Goal: Task Accomplishment & Management: Complete application form

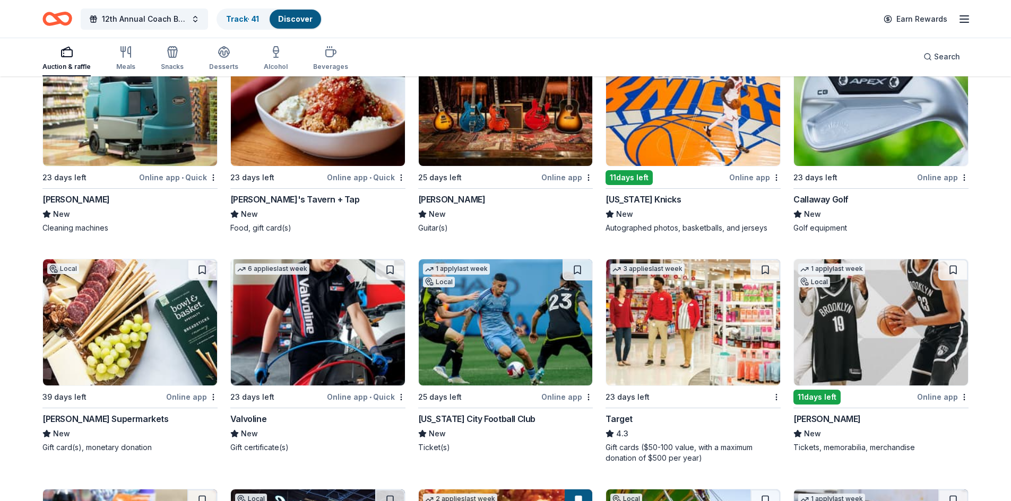
scroll to position [4996, 0]
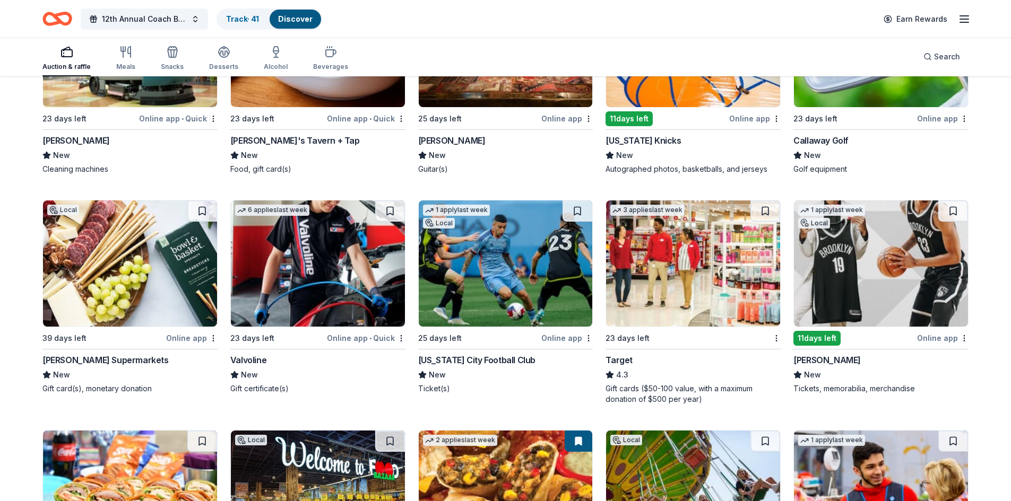
click at [111, 275] on img at bounding box center [130, 264] width 174 height 126
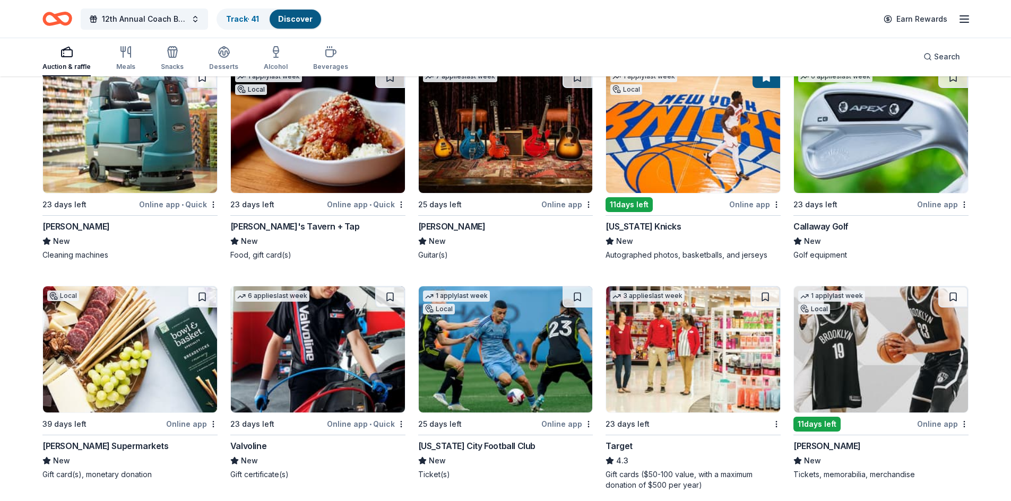
scroll to position [4890, 0]
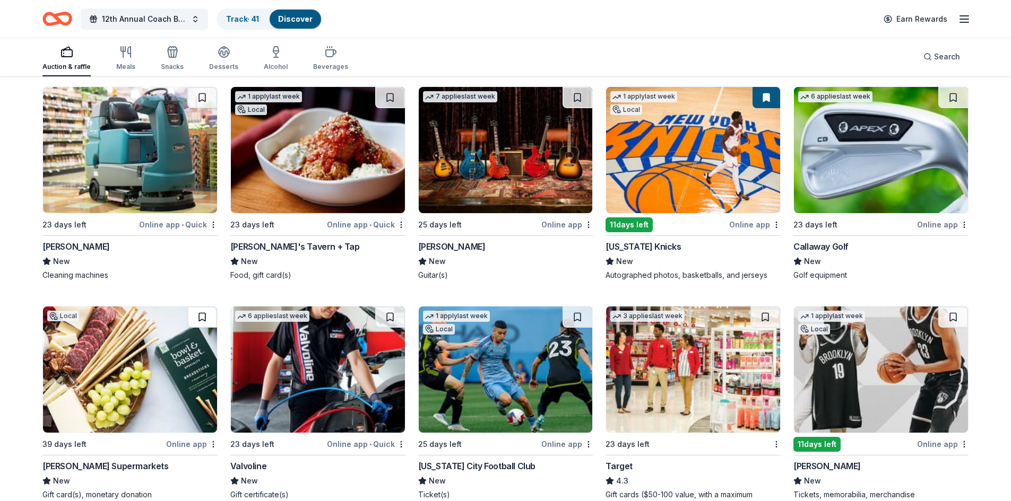
click at [198, 321] on button at bounding box center [202, 317] width 30 height 21
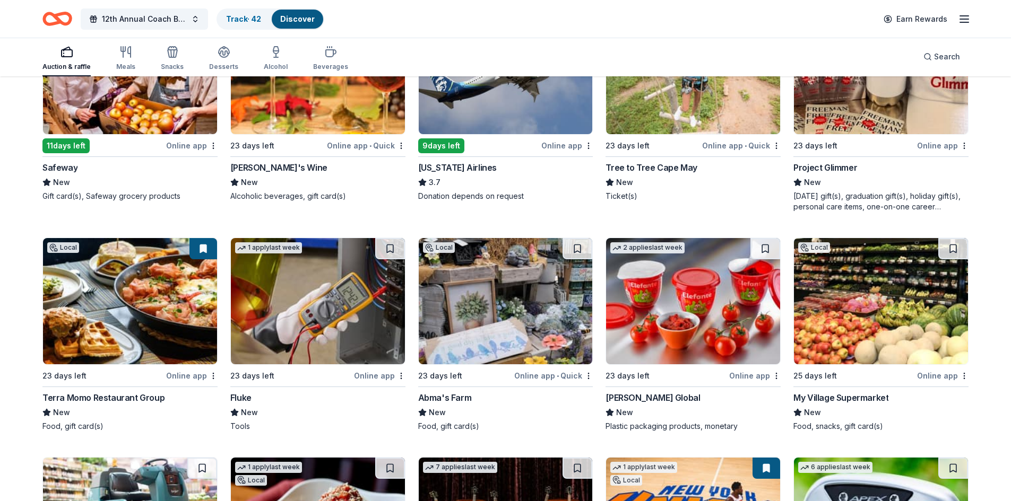
scroll to position [4519, 0]
click at [289, 16] on link "Discover" at bounding box center [297, 18] width 34 height 9
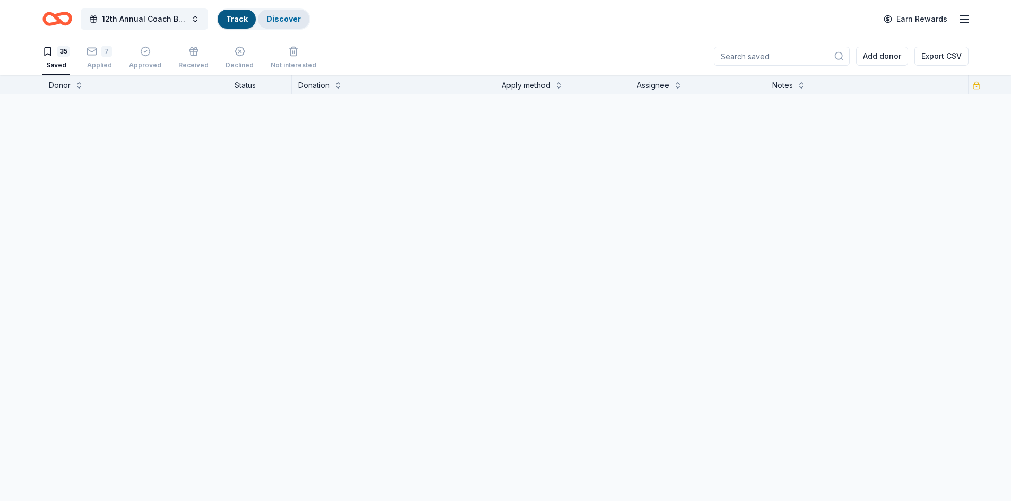
scroll to position [1, 0]
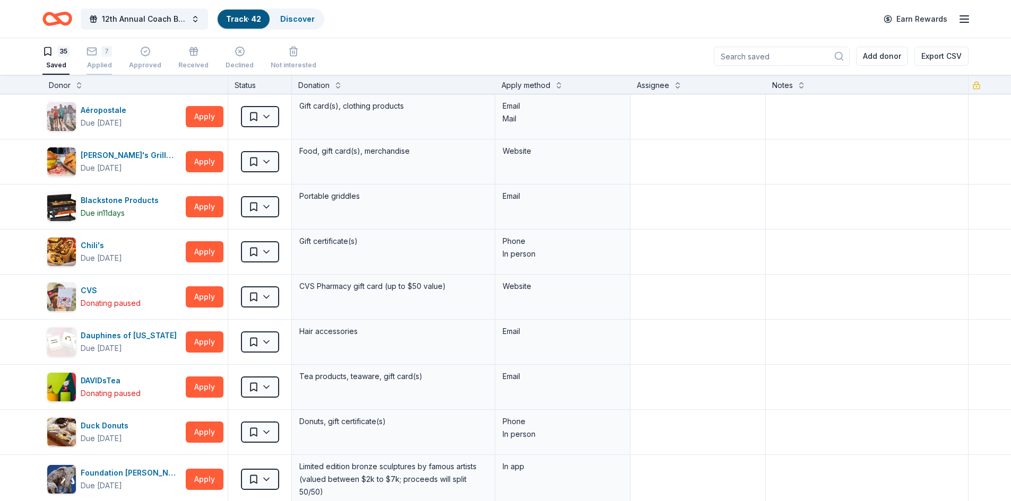
click at [101, 53] on div "7" at bounding box center [106, 51] width 11 height 11
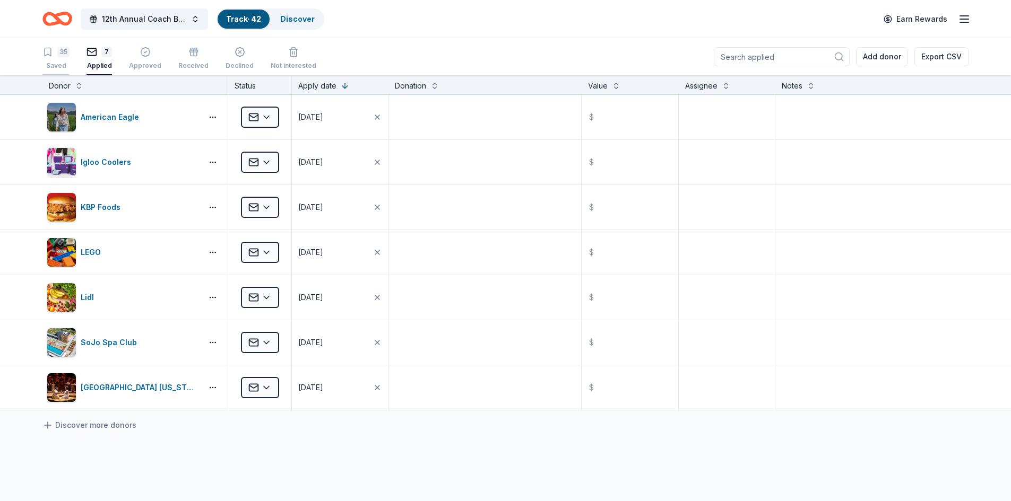
click at [59, 49] on div "35" at bounding box center [63, 52] width 12 height 11
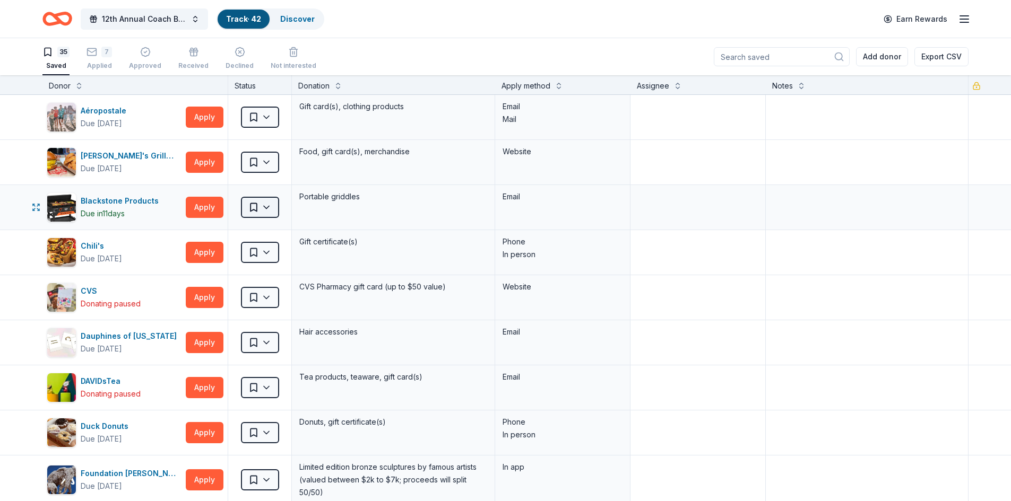
click at [266, 202] on html "12th Annual Coach Bingo & Tricky Tray Track · 42 Discover Earn Rewards 35 Saved…" at bounding box center [505, 250] width 1011 height 501
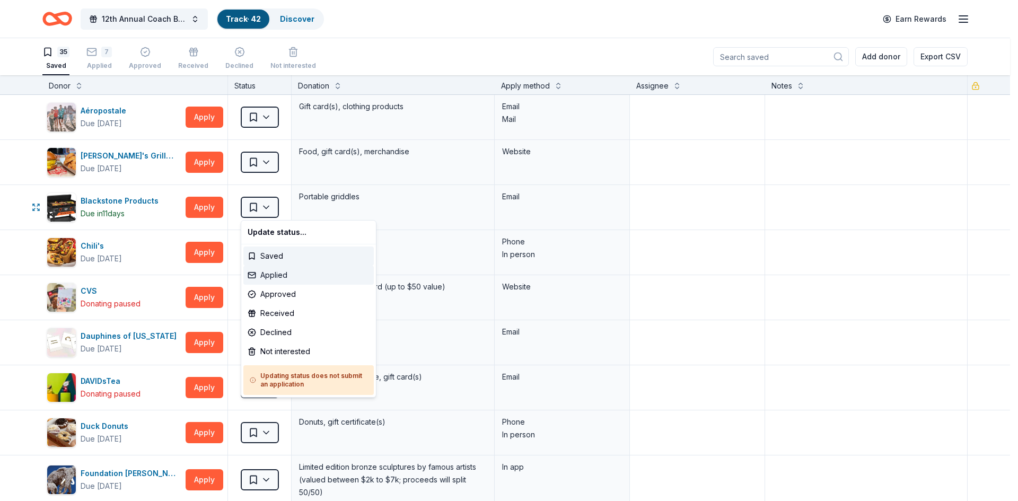
click at [262, 276] on div "Applied" at bounding box center [308, 275] width 130 height 19
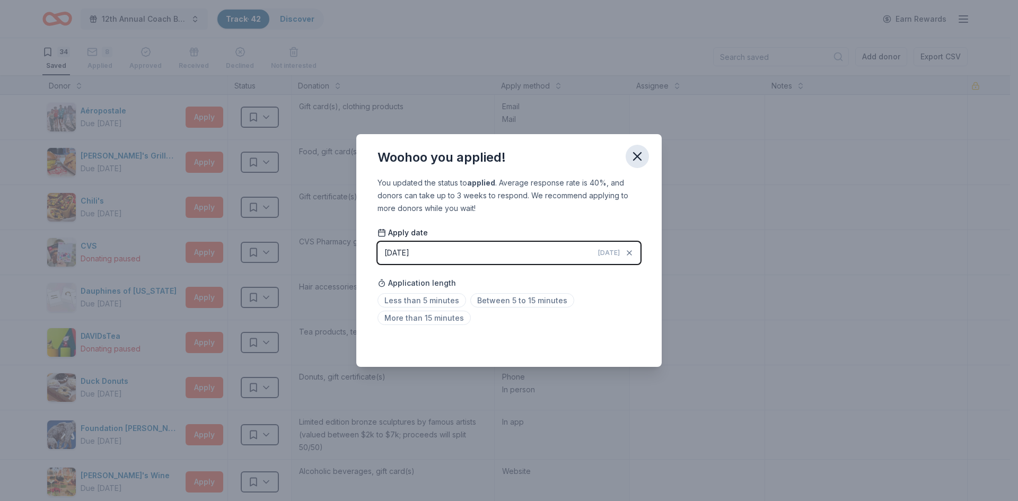
click at [639, 153] on icon "button" at bounding box center [637, 156] width 15 height 15
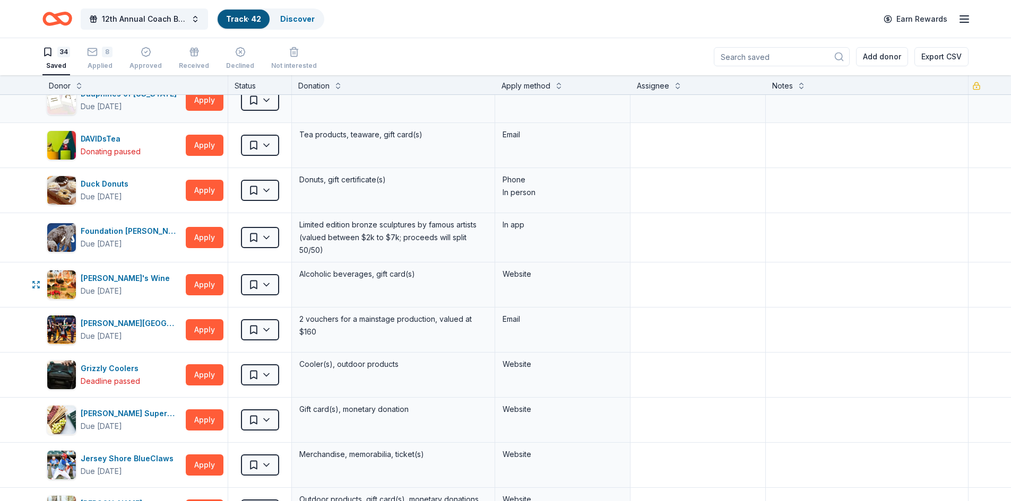
scroll to position [212, 0]
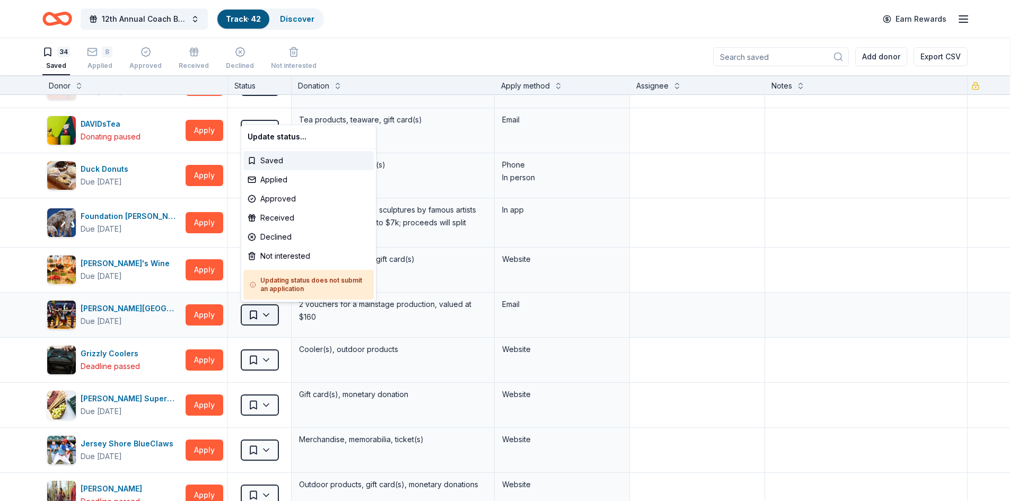
click at [263, 311] on html "12th Annual Coach Bingo & Tricky Tray Track · 42 Discover Earn Rewards 34 Saved…" at bounding box center [509, 250] width 1018 height 501
click at [277, 176] on div "Applied" at bounding box center [308, 179] width 130 height 19
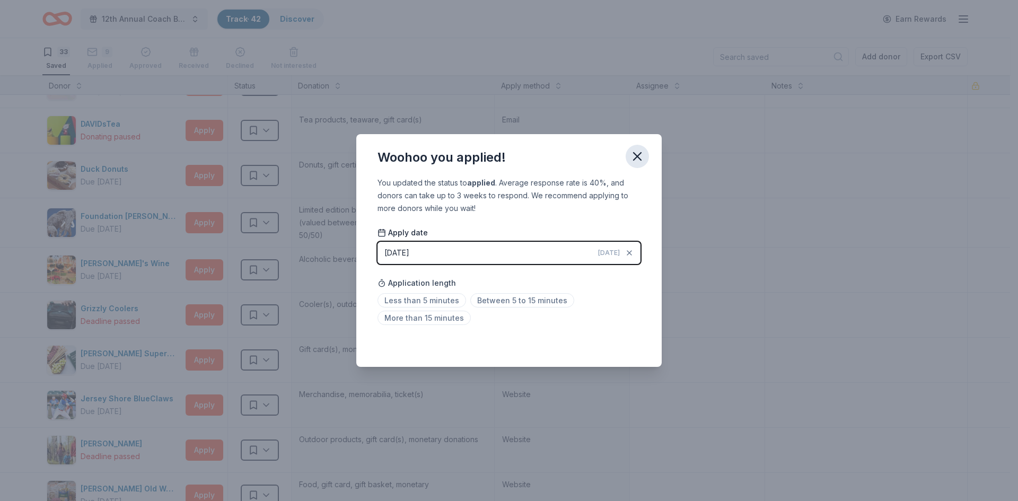
click at [639, 159] on icon "button" at bounding box center [637, 156] width 15 height 15
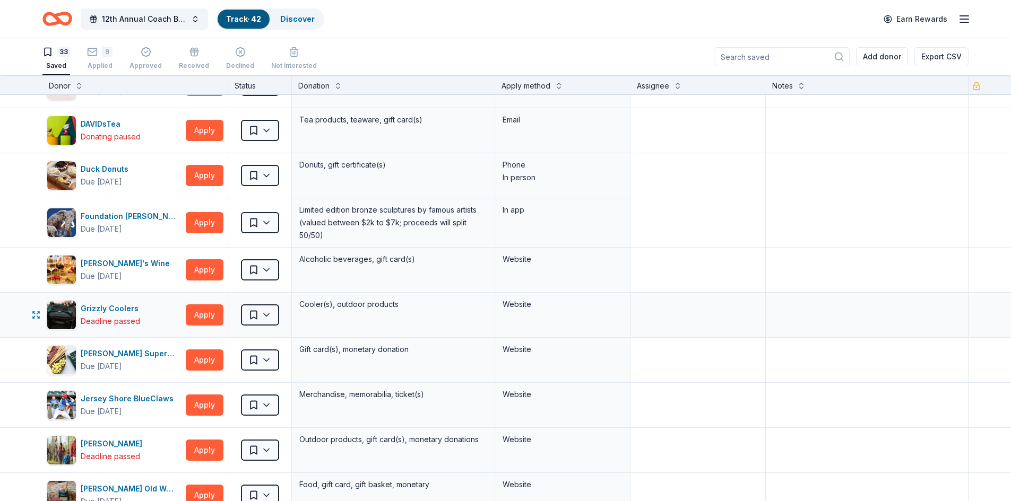
scroll to position [265, 0]
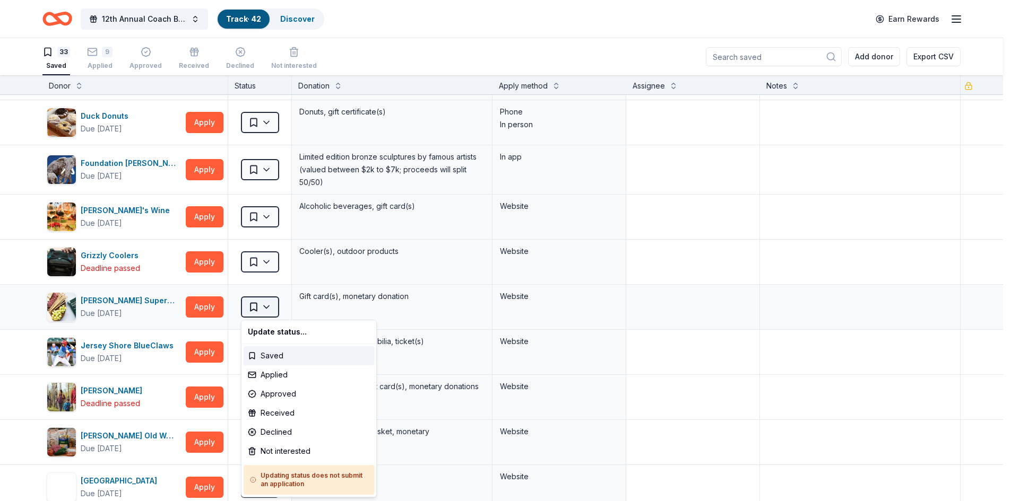
click at [263, 310] on html "12th Annual Coach Bingo & Tricky Tray Track · 42 Discover Earn Rewards 33 Saved…" at bounding box center [505, 250] width 1011 height 501
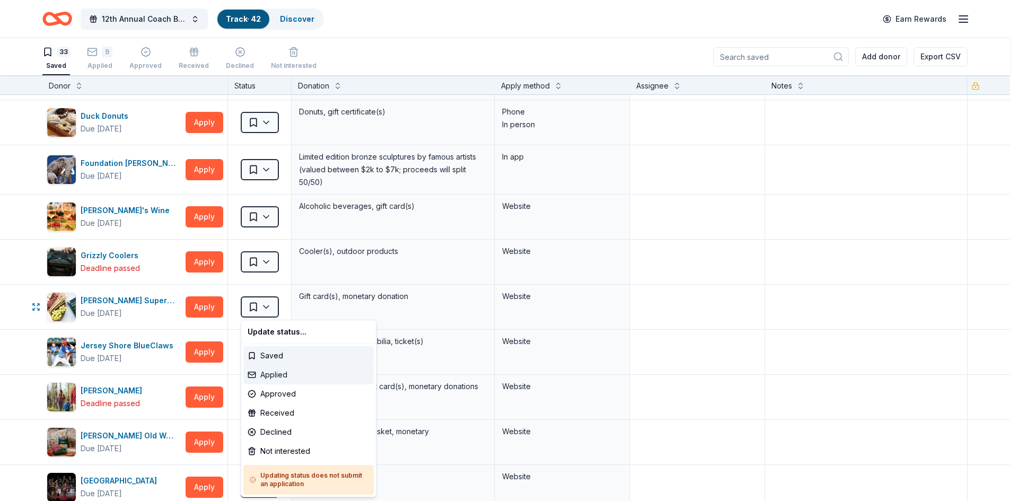
click at [276, 379] on div "Applied" at bounding box center [308, 374] width 130 height 19
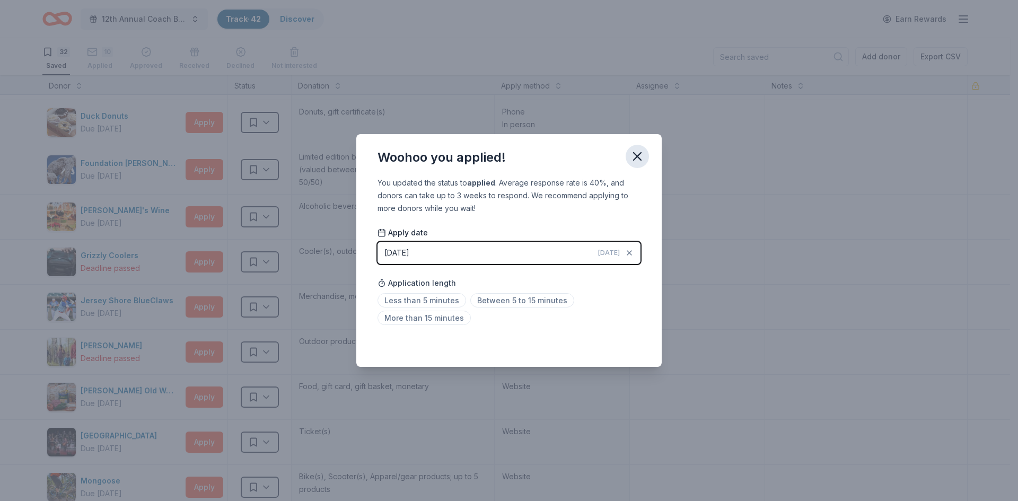
click at [635, 155] on icon "button" at bounding box center [637, 156] width 15 height 15
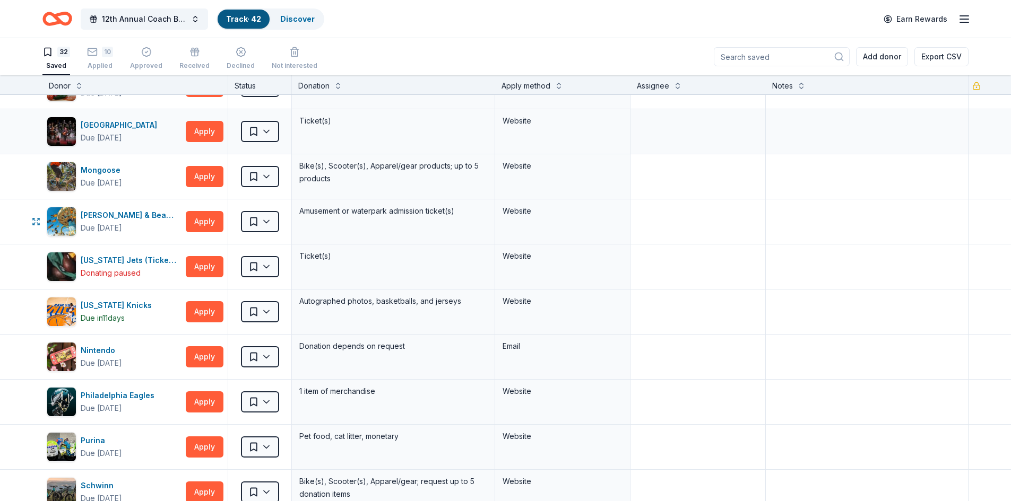
scroll to position [584, 0]
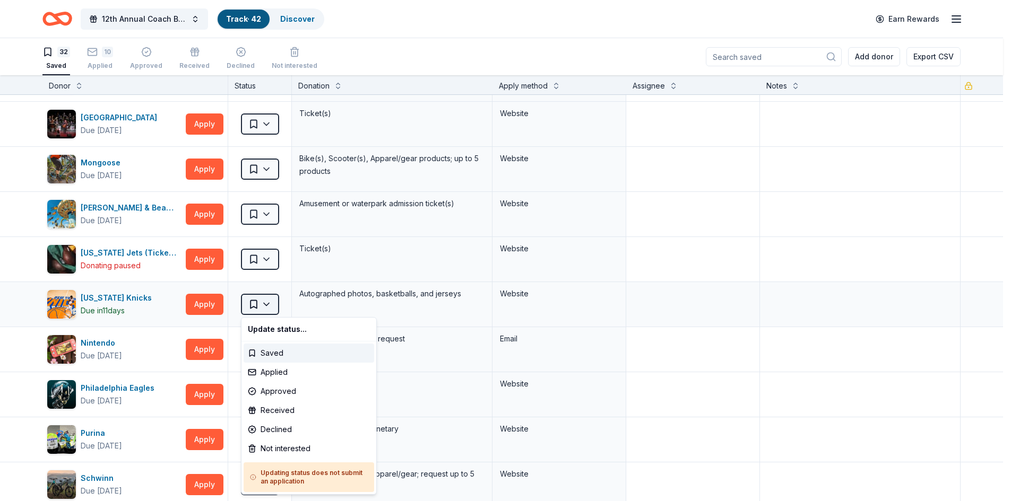
click at [265, 303] on html "12th Annual Coach Bingo & Tricky Tray Track · 42 Discover Earn Rewards 32 Saved…" at bounding box center [505, 250] width 1011 height 501
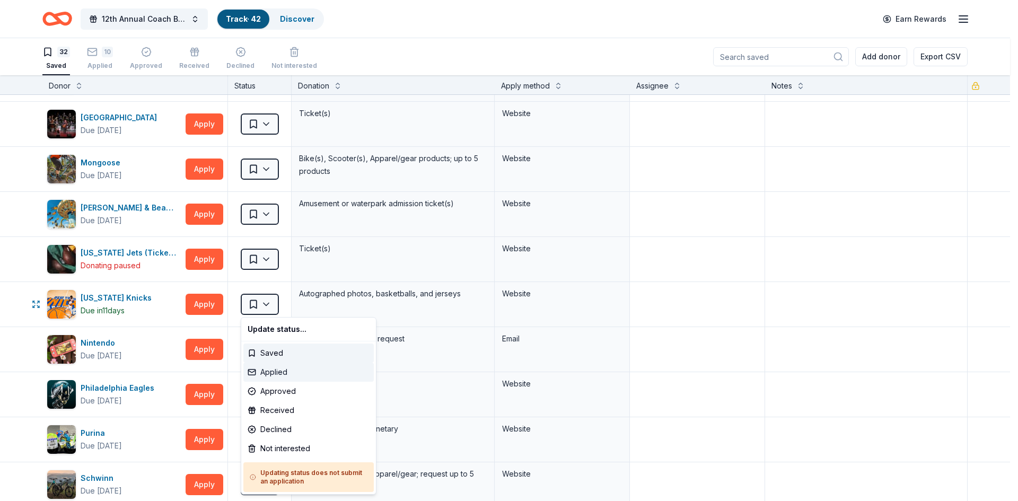
click at [265, 373] on div "Applied" at bounding box center [308, 372] width 130 height 19
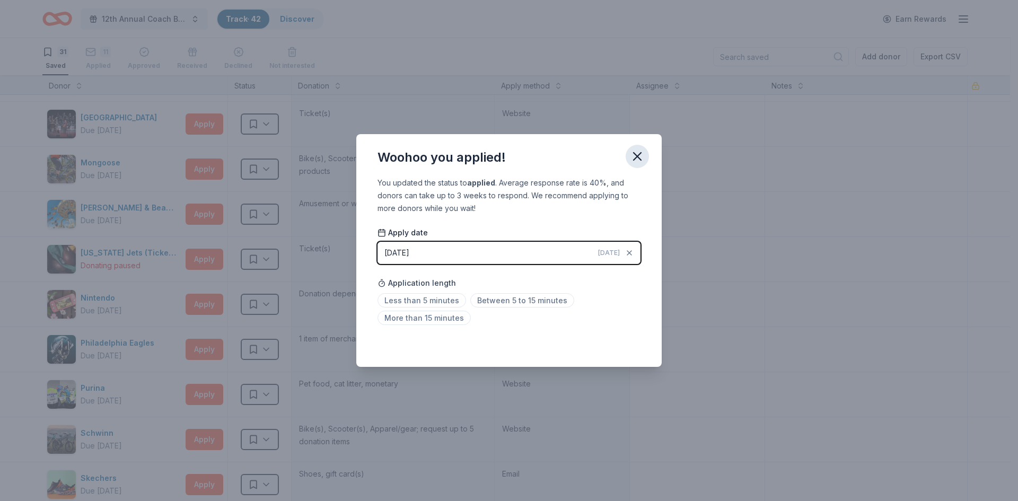
click at [647, 153] on button "button" at bounding box center [637, 156] width 23 height 23
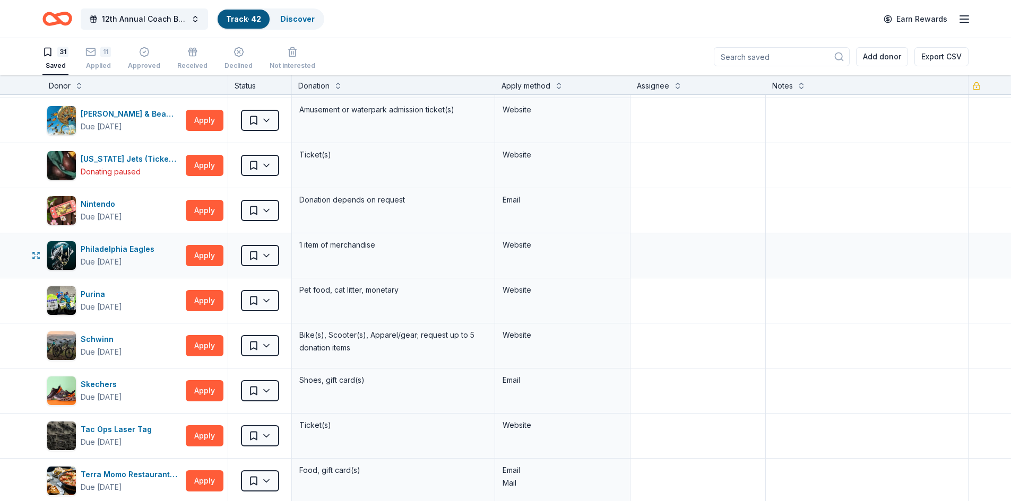
scroll to position [690, 0]
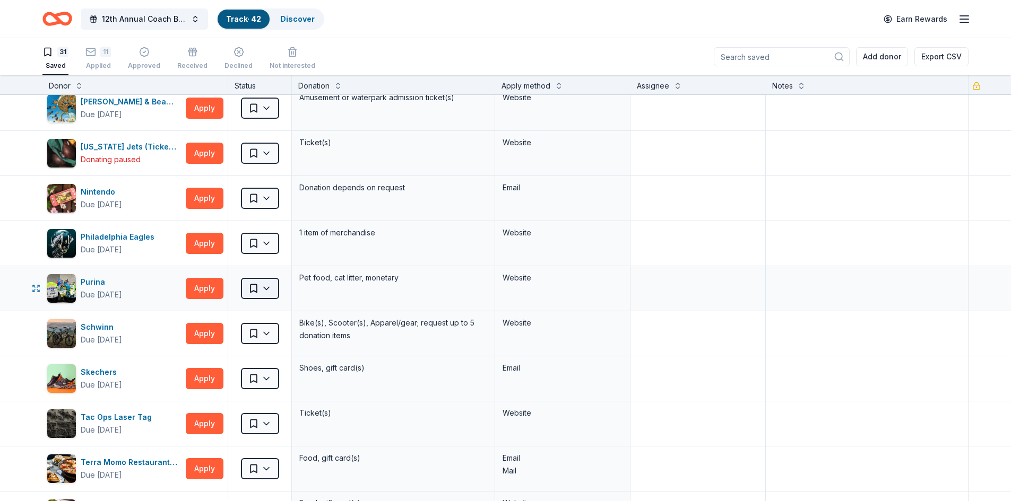
click at [267, 288] on html "12th Annual Coach Bingo & Tricky Tray Track · 42 Discover Earn Rewards 31 Saved…" at bounding box center [505, 250] width 1011 height 501
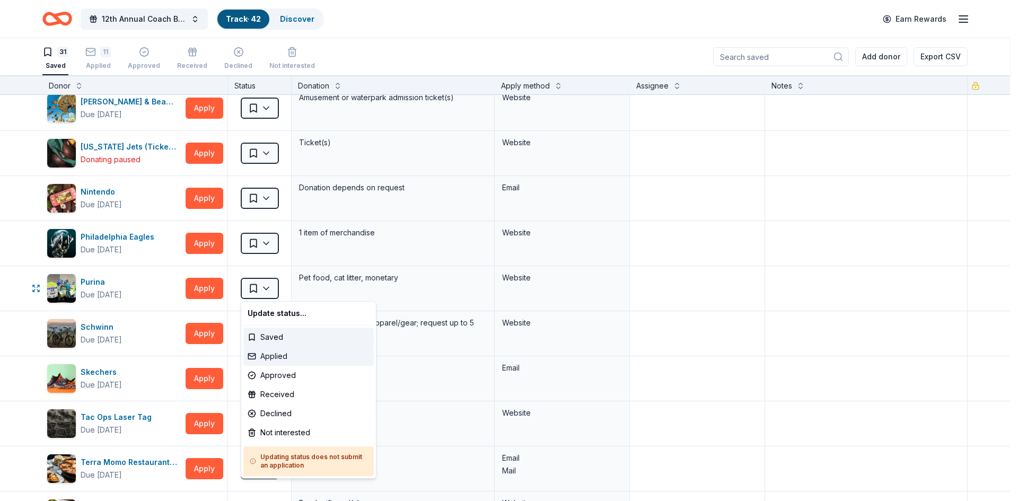
click at [266, 355] on div "Applied" at bounding box center [308, 356] width 130 height 19
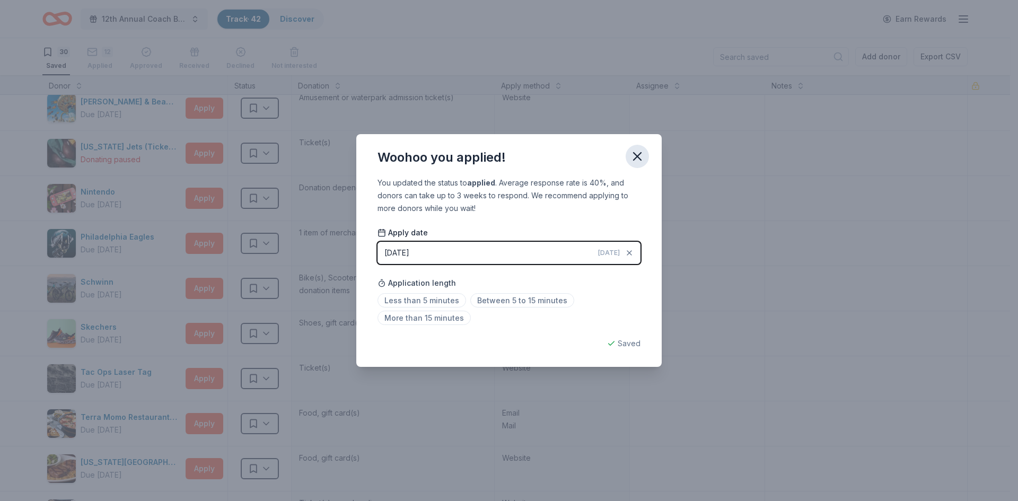
click at [639, 155] on icon "button" at bounding box center [637, 156] width 7 height 7
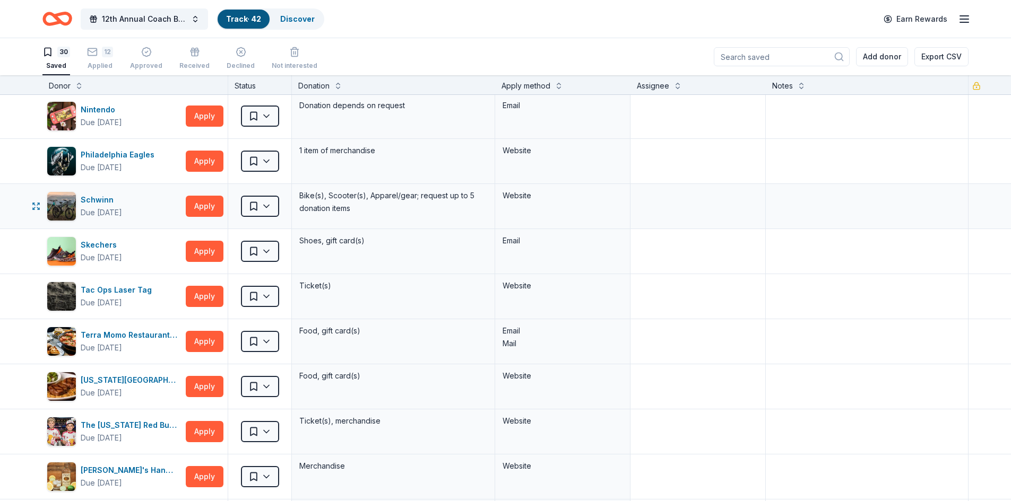
scroll to position [796, 0]
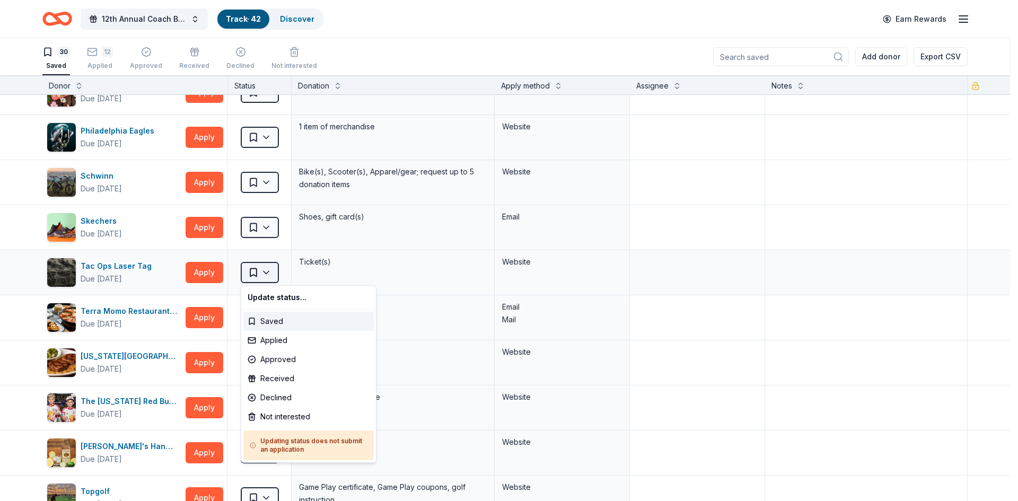
click at [269, 275] on html "12th Annual Coach Bingo & Tricky Tray Track · 42 Discover Earn Rewards 30 Saved…" at bounding box center [509, 250] width 1018 height 501
click at [267, 345] on div "Applied" at bounding box center [308, 340] width 130 height 19
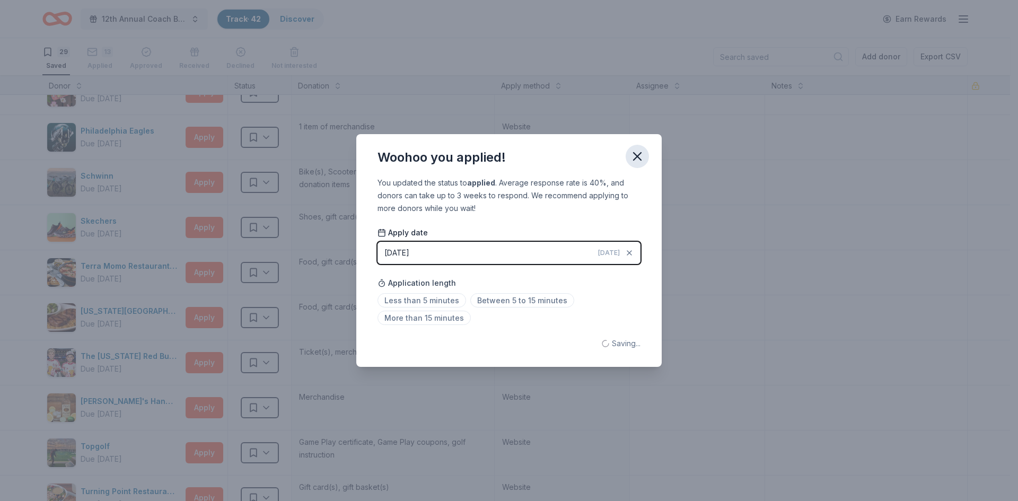
click at [642, 154] on icon "button" at bounding box center [637, 156] width 15 height 15
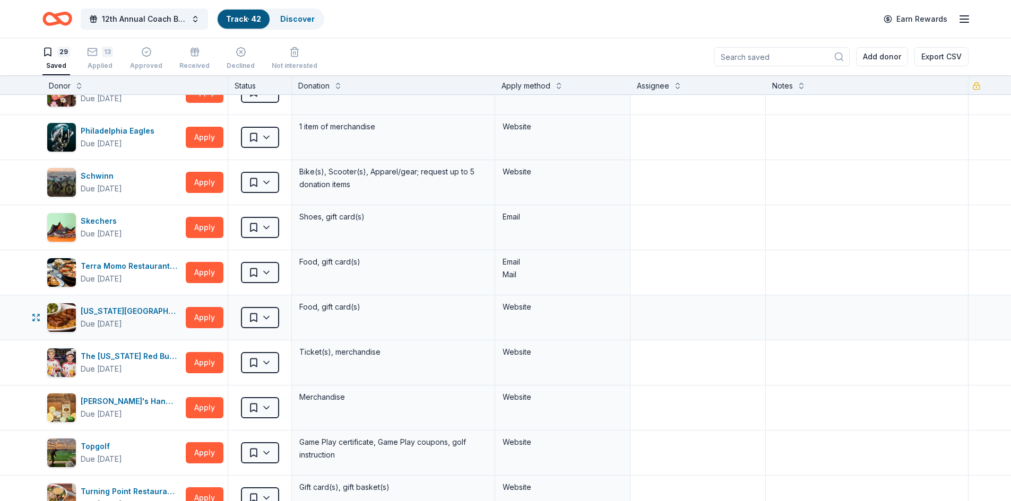
scroll to position [849, 0]
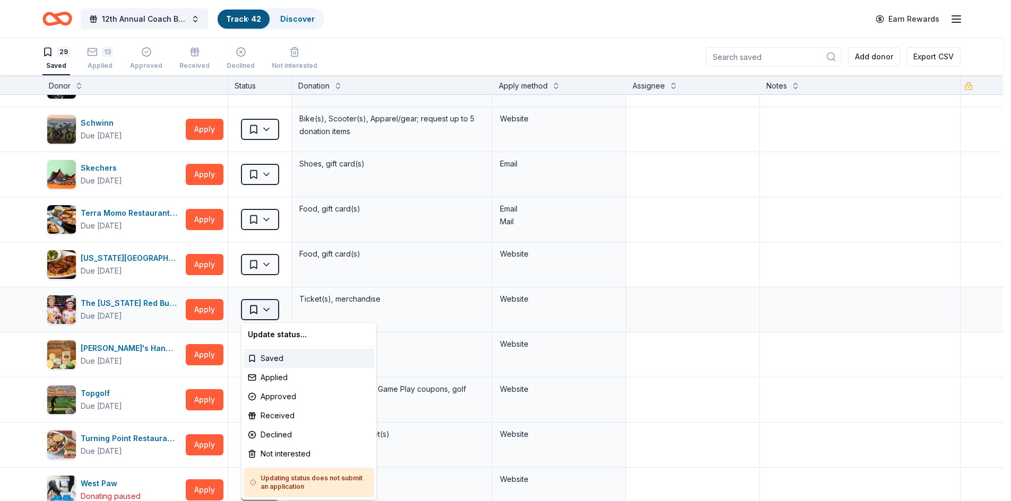
click at [270, 313] on html "12th Annual Coach Bingo & Tricky Tray Track · 42 Discover Earn Rewards 29 Saved…" at bounding box center [505, 250] width 1011 height 501
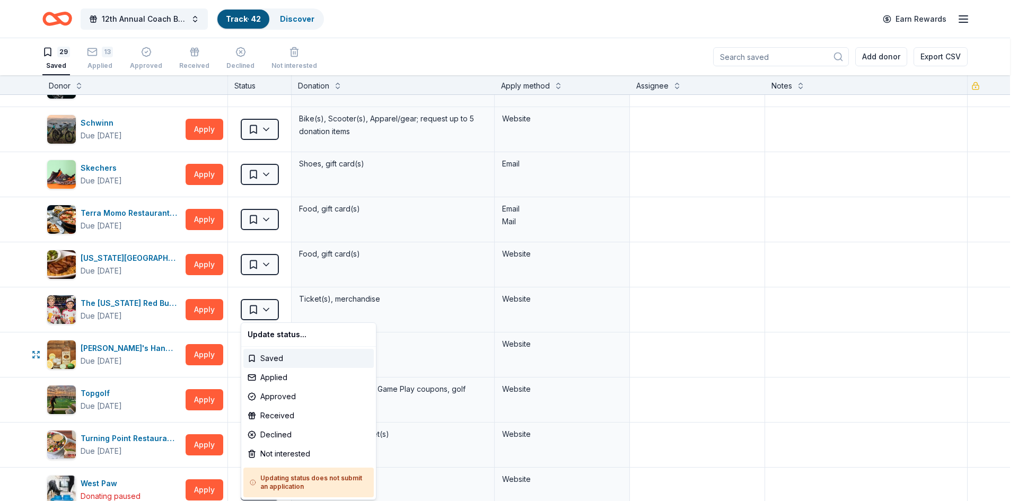
click at [234, 355] on html "12th Annual Coach Bingo & Tricky Tray Track · 42 Discover Earn Rewards 29 Saved…" at bounding box center [509, 250] width 1018 height 501
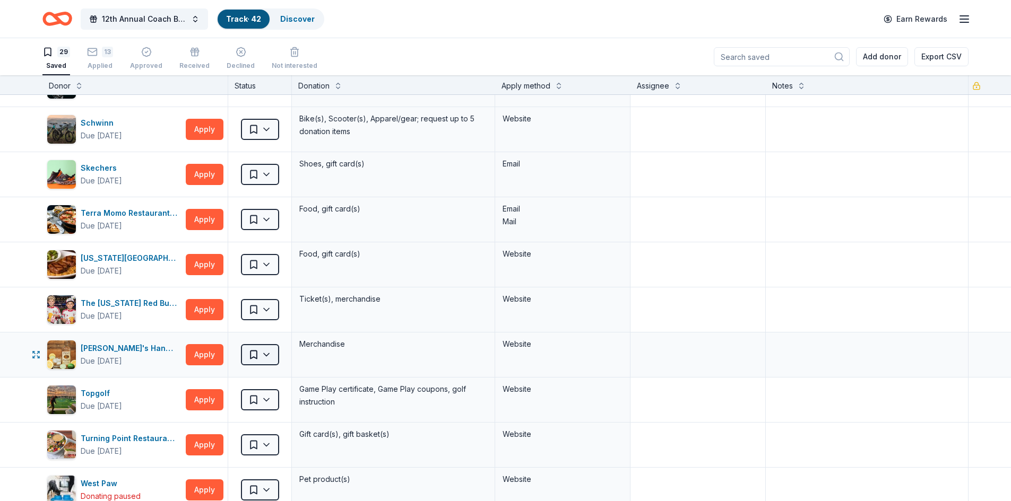
click at [260, 354] on html "12th Annual Coach Bingo & Tricky Tray Track · 42 Discover Earn Rewards 29 Saved…" at bounding box center [505, 250] width 1011 height 501
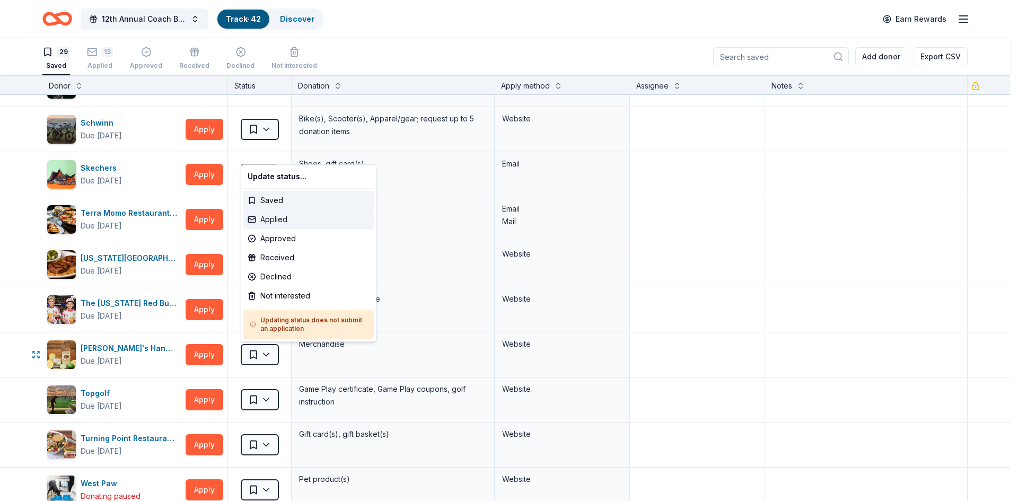
click at [300, 216] on div "Applied" at bounding box center [308, 219] width 130 height 19
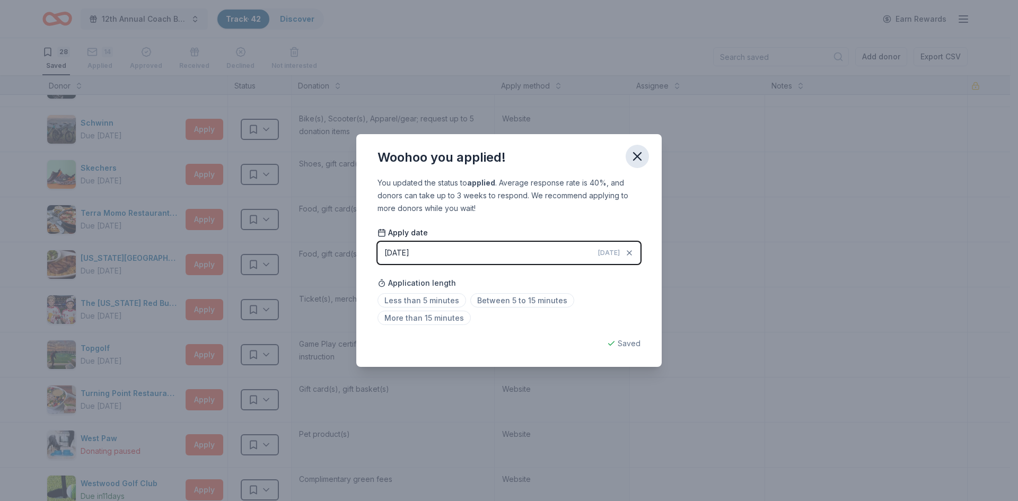
click at [632, 155] on icon "button" at bounding box center [637, 156] width 15 height 15
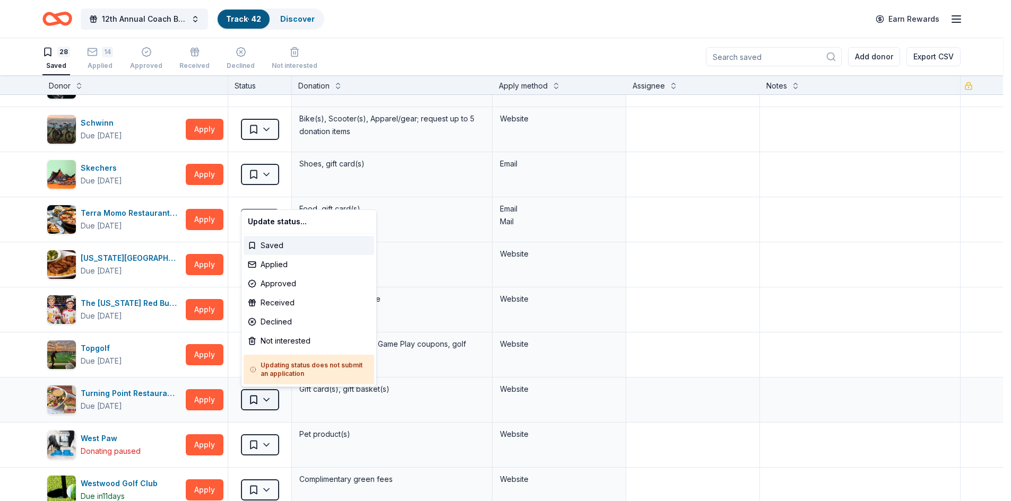
click at [267, 399] on html "12th Annual Coach Bingo & Tricky Tray Track · 42 Discover Earn Rewards 28 Saved…" at bounding box center [505, 250] width 1011 height 501
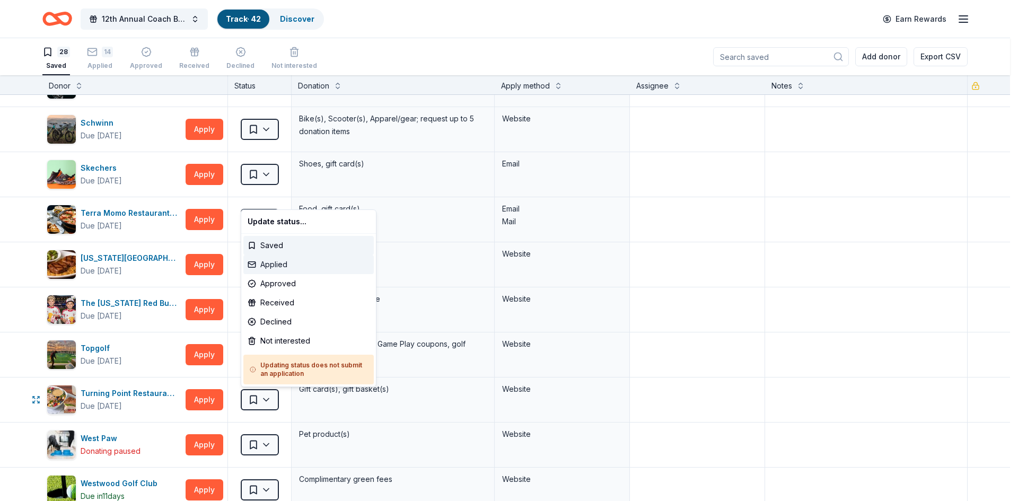
click at [286, 257] on div "Applied" at bounding box center [308, 264] width 130 height 19
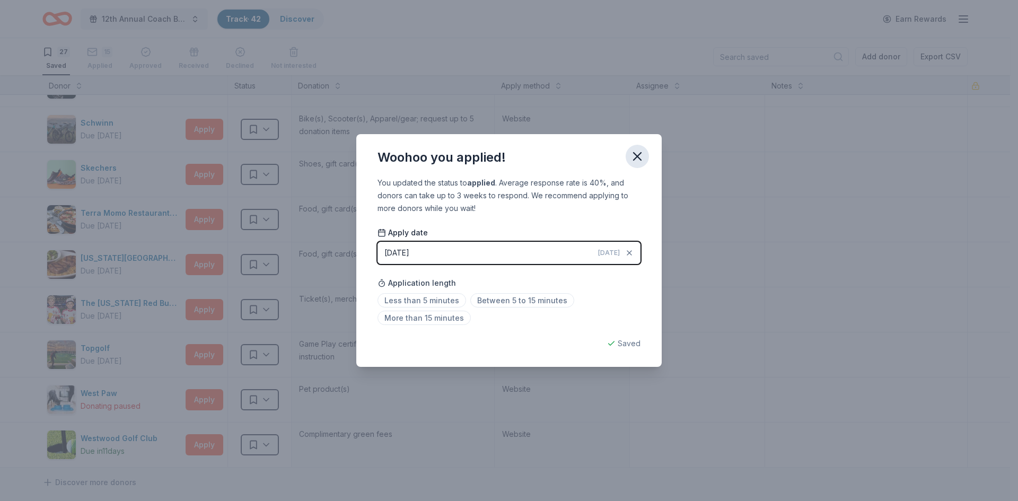
click at [630, 158] on icon "button" at bounding box center [637, 156] width 15 height 15
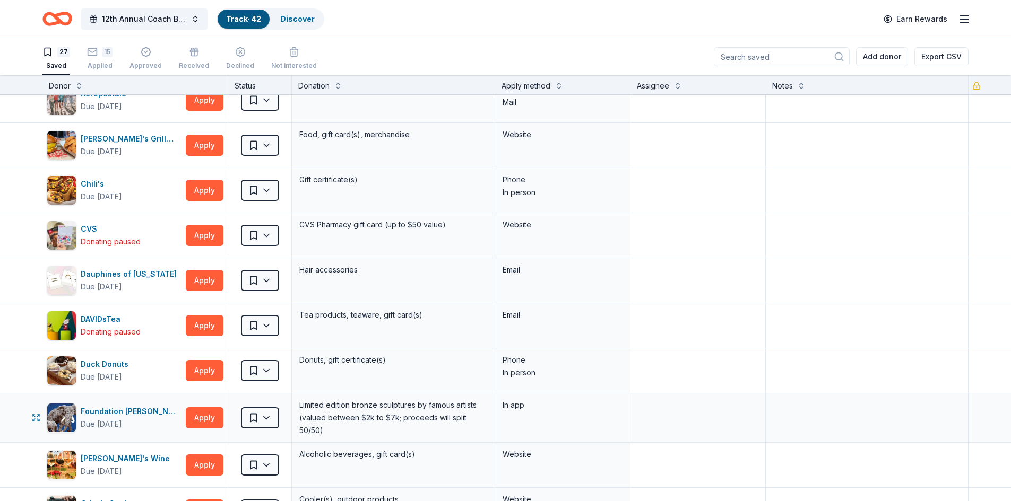
scroll to position [0, 0]
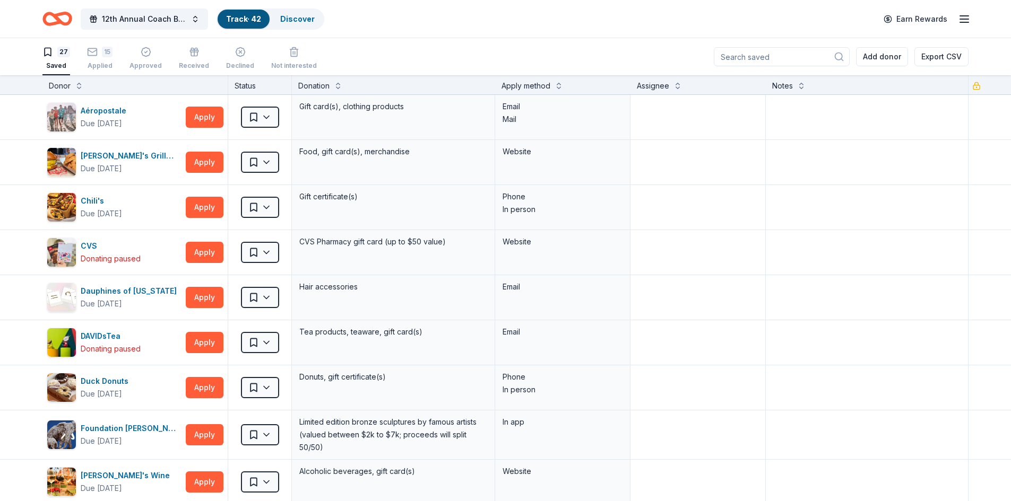
click at [224, 17] on div "Track · 42" at bounding box center [243, 19] width 52 height 19
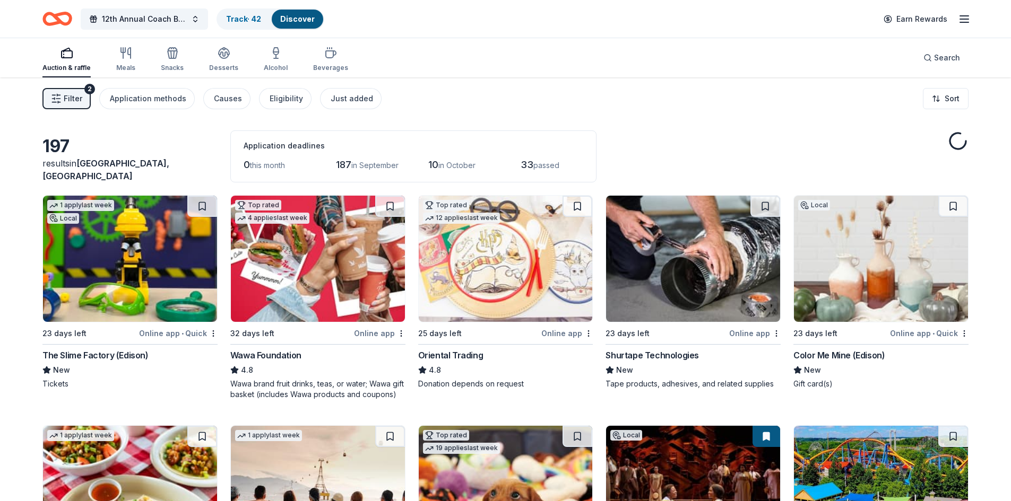
click at [513, 261] on img at bounding box center [506, 259] width 174 height 126
click at [575, 205] on button at bounding box center [577, 206] width 30 height 21
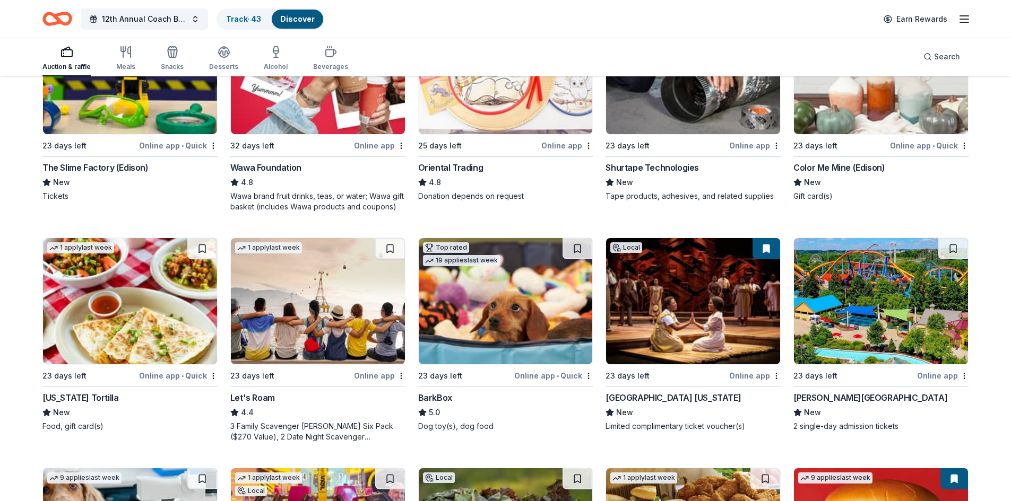
scroll to position [212, 0]
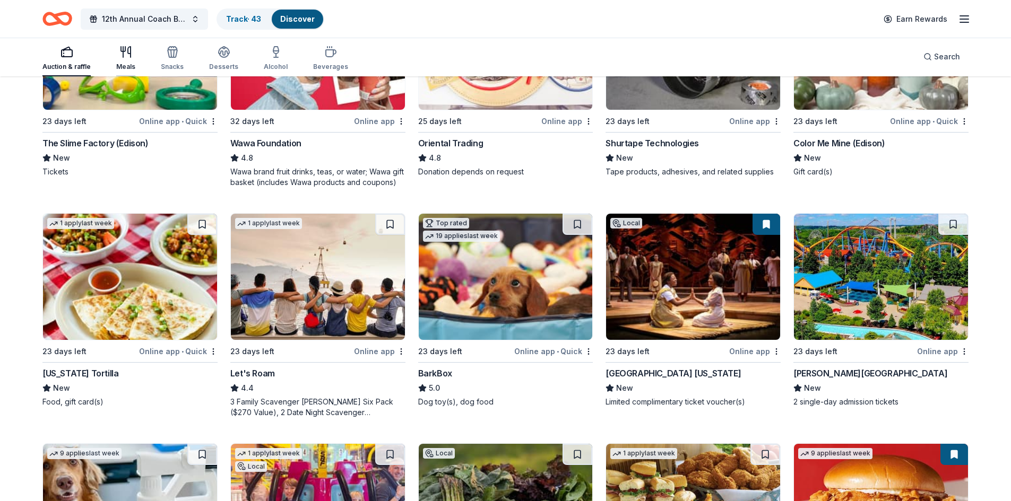
click at [128, 60] on div "Meals" at bounding box center [125, 58] width 19 height 25
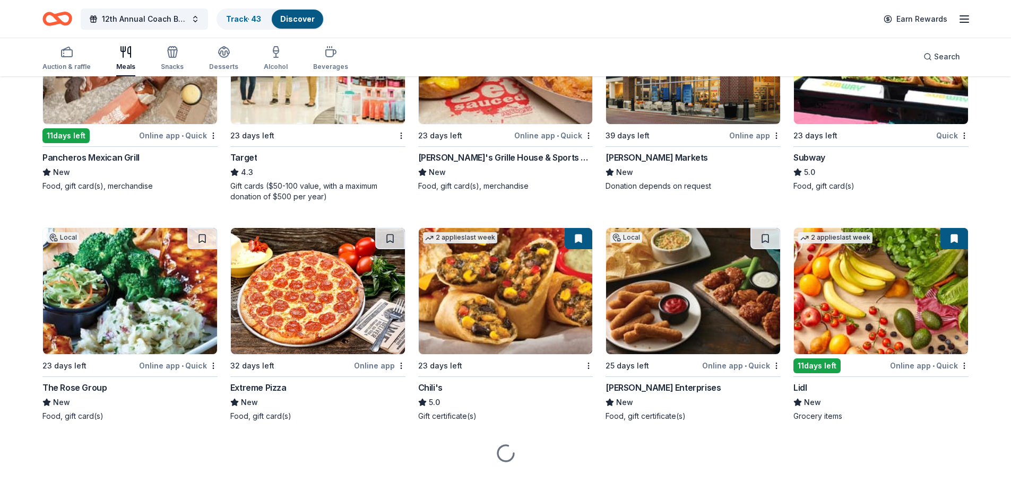
scroll to position [653, 0]
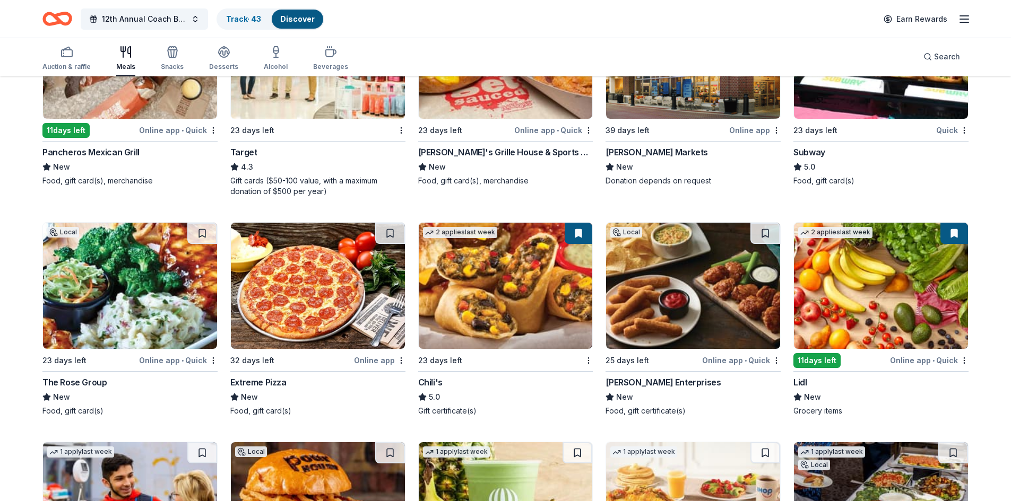
click at [125, 79] on img at bounding box center [130, 56] width 174 height 126
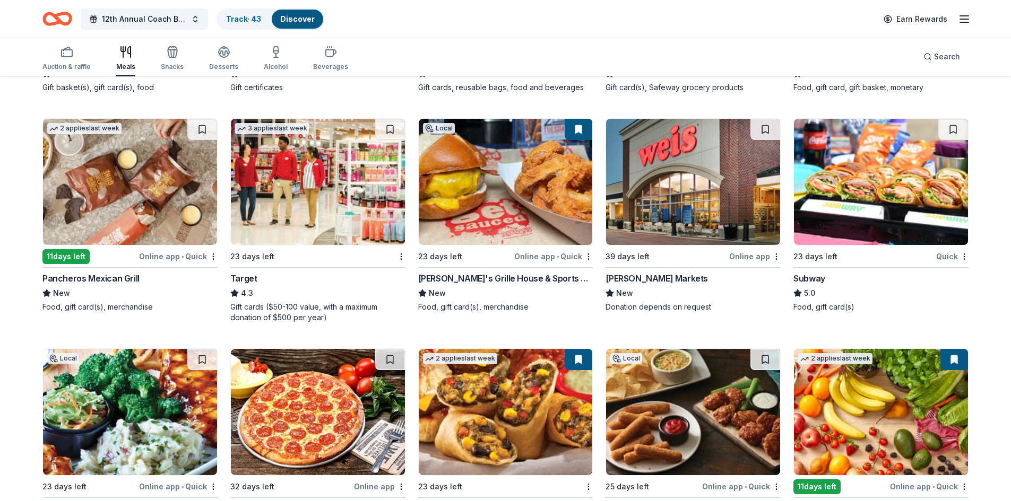
scroll to position [494, 0]
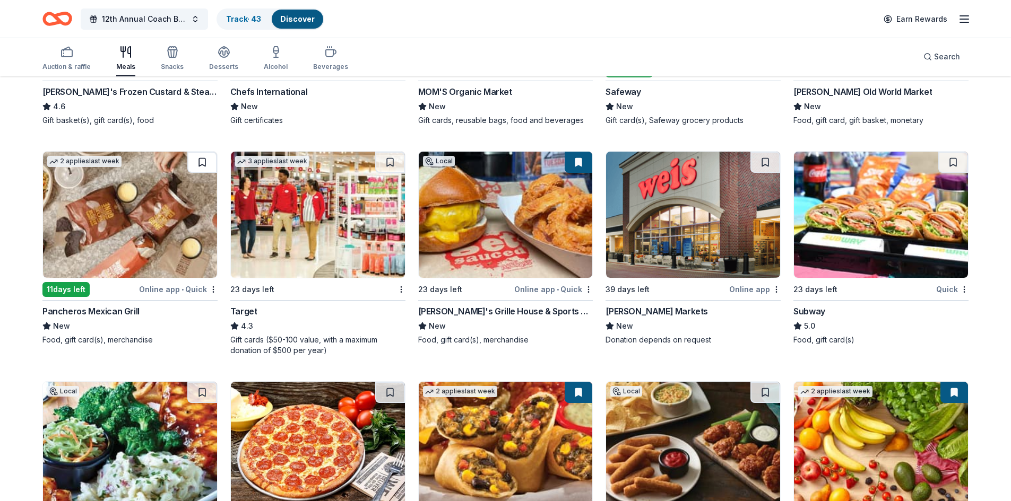
click at [205, 163] on button at bounding box center [202, 162] width 30 height 21
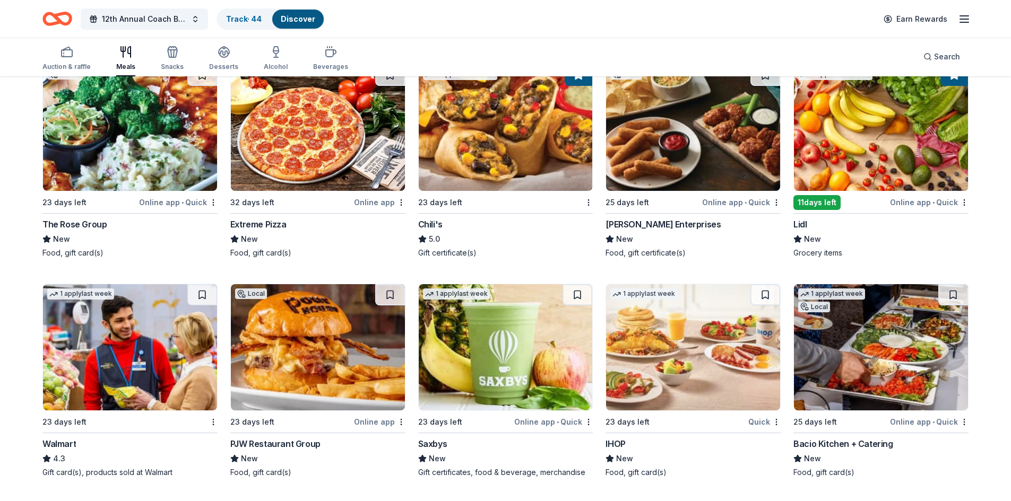
scroll to position [865, 0]
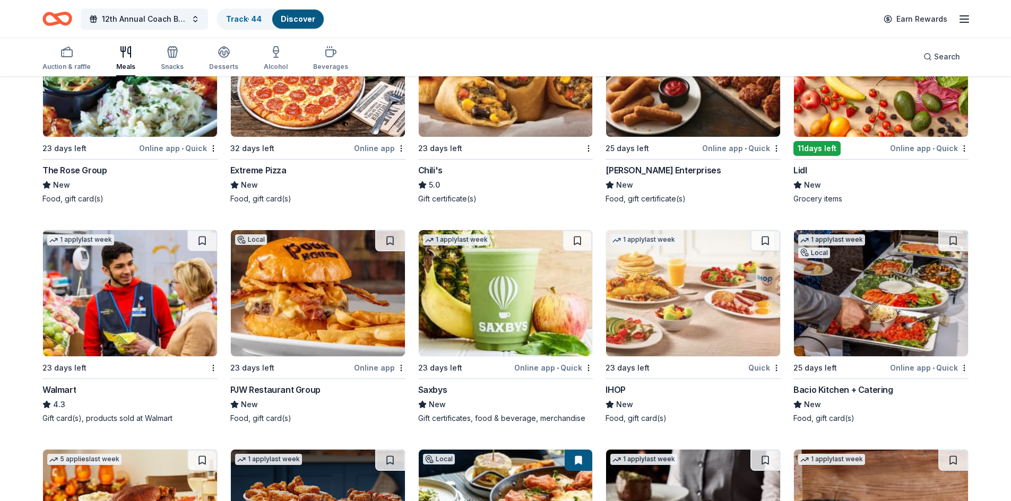
click at [262, 298] on img at bounding box center [318, 293] width 174 height 126
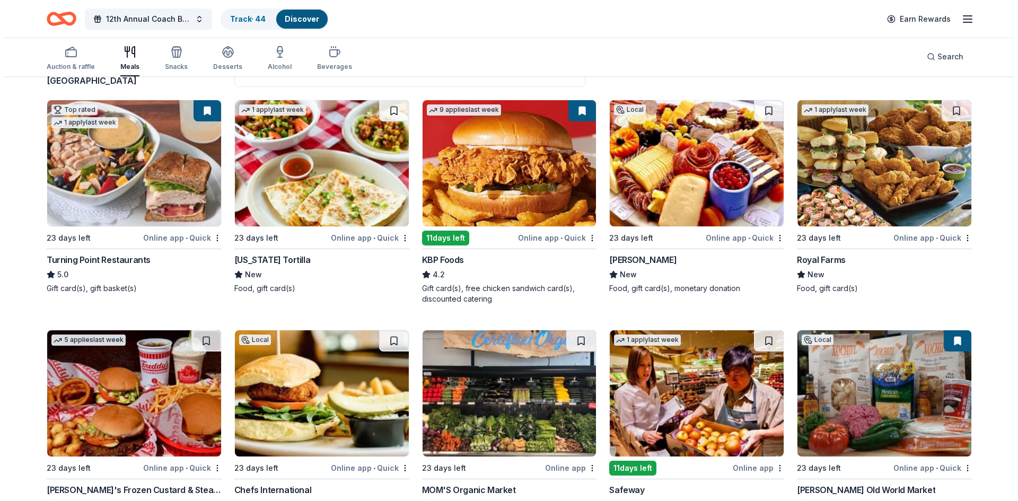
scroll to position [0, 0]
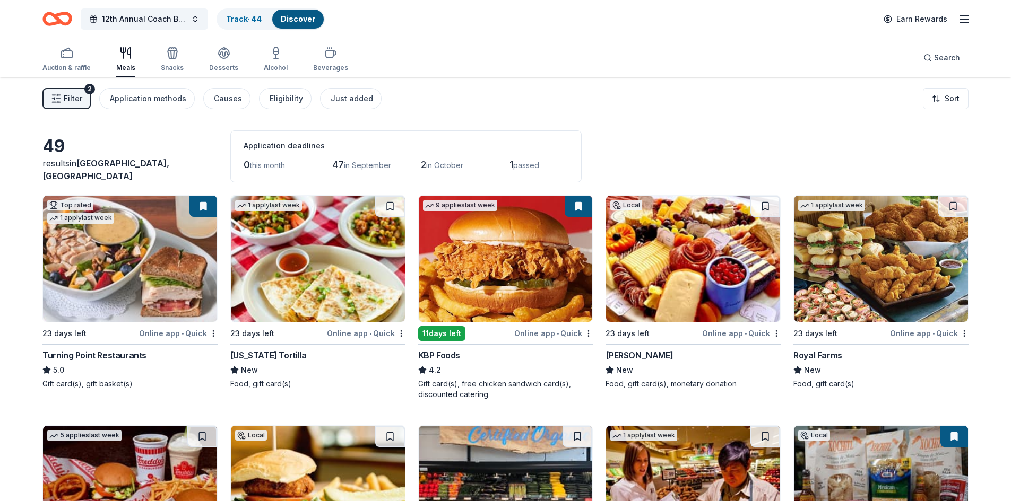
click at [963, 21] on icon "button" at bounding box center [963, 19] width 13 height 13
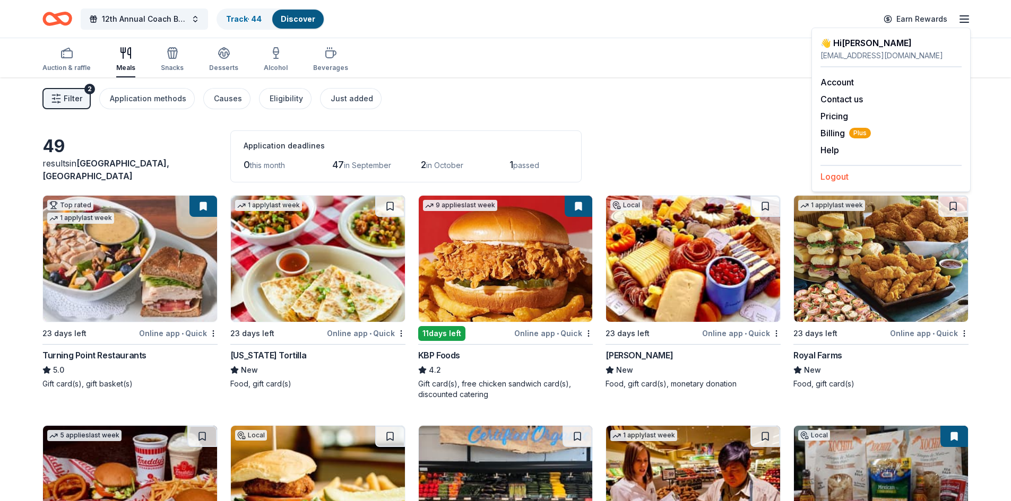
click at [842, 175] on button "Logout" at bounding box center [834, 176] width 28 height 13
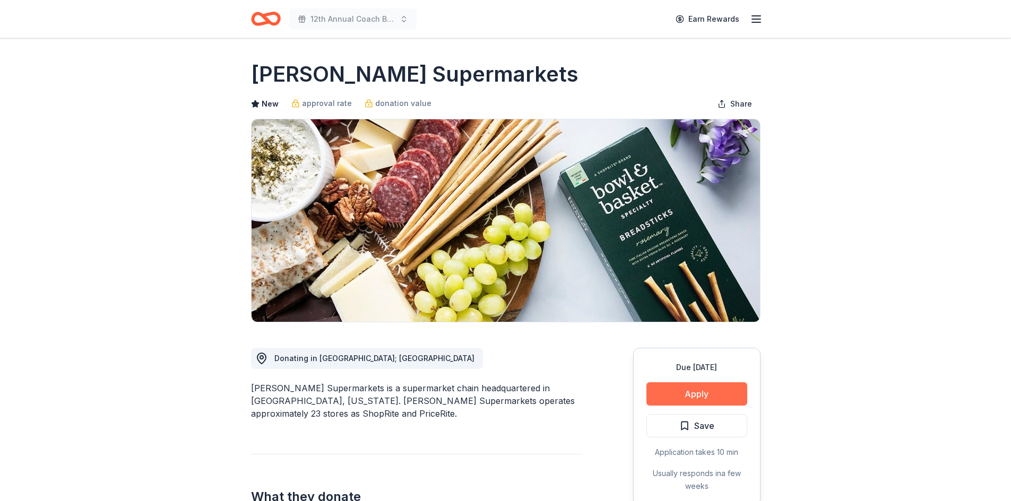
click at [687, 392] on button "Apply" at bounding box center [696, 393] width 101 height 23
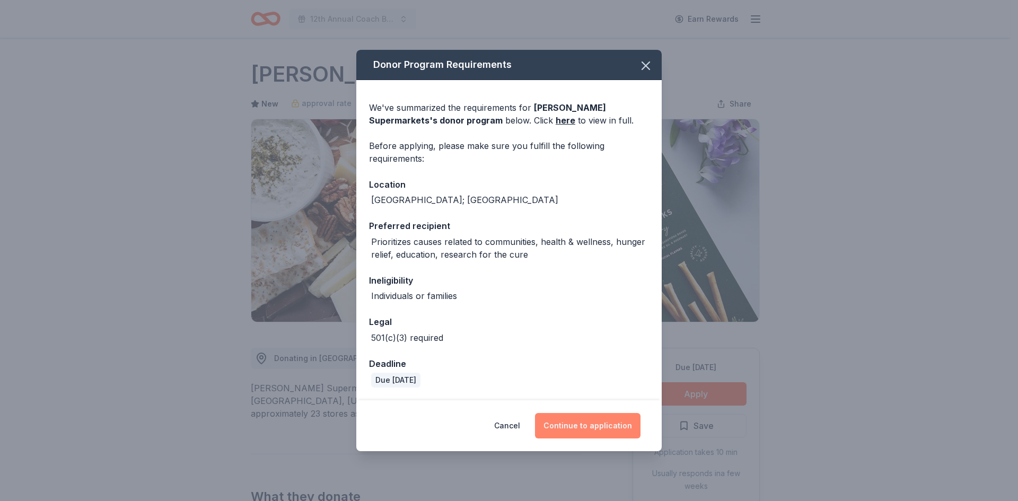
click at [594, 420] on button "Continue to application" at bounding box center [588, 425] width 106 height 25
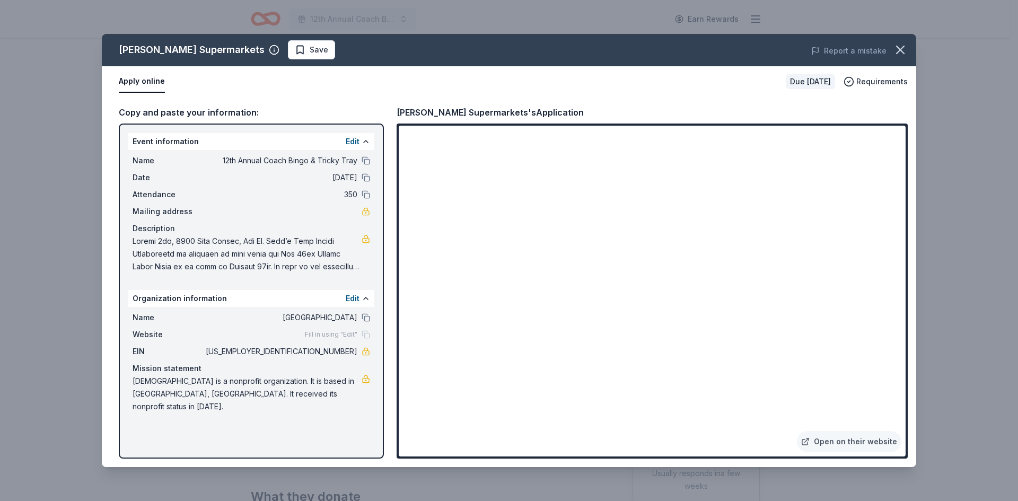
click at [896, 103] on div "Copy and paste your information: Event information Edit Name 12th Annual Coach …" at bounding box center [509, 282] width 815 height 370
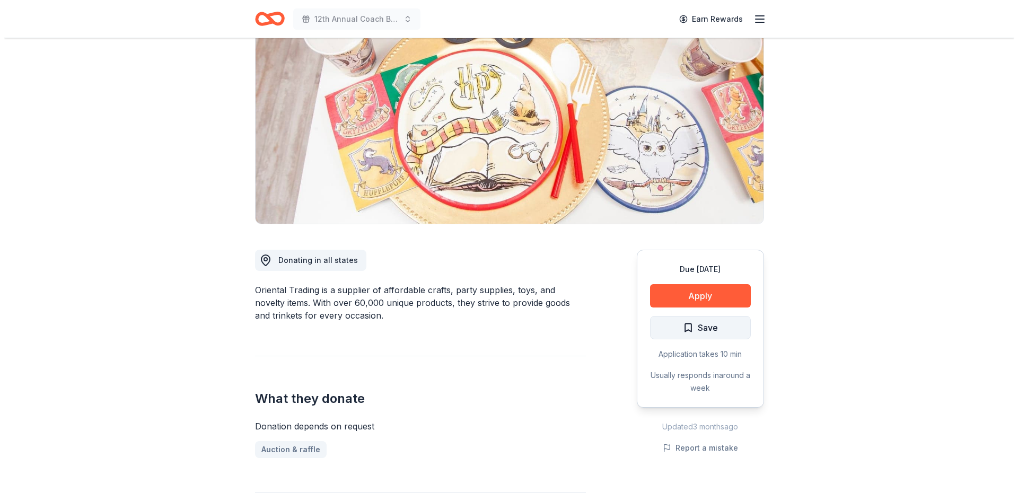
scroll to position [106, 0]
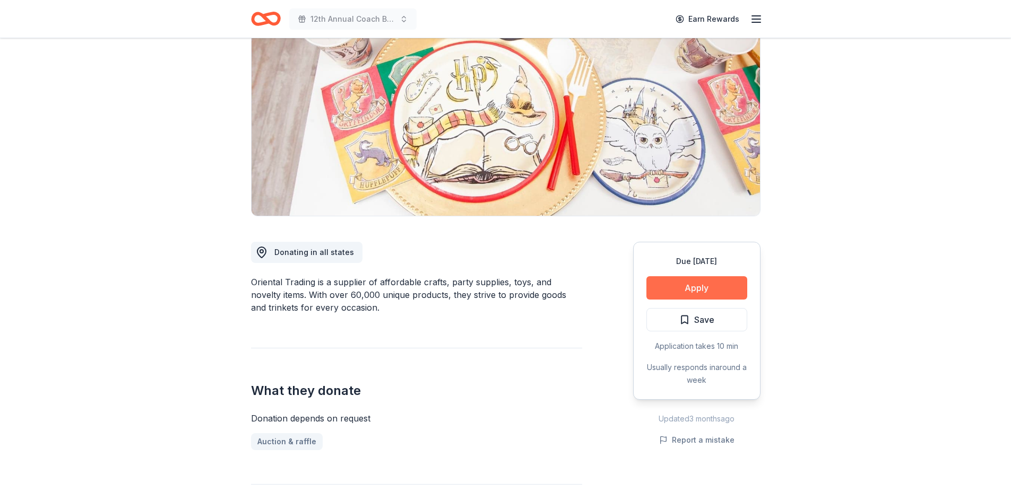
click at [694, 283] on button "Apply" at bounding box center [696, 287] width 101 height 23
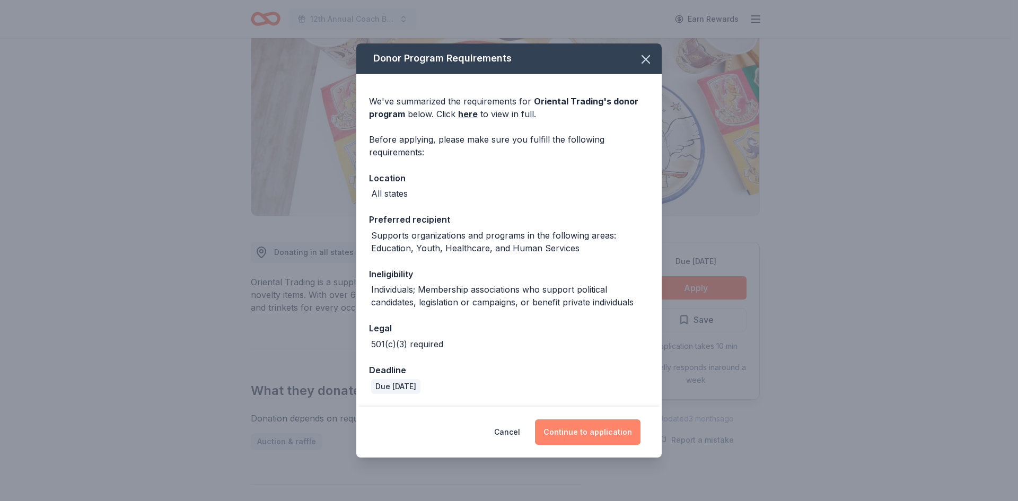
click at [614, 431] on button "Continue to application" at bounding box center [588, 432] width 106 height 25
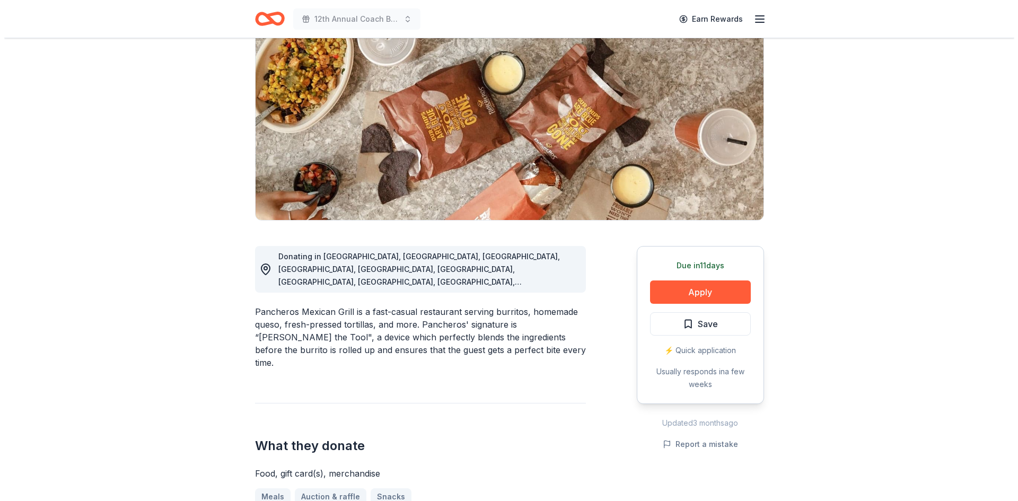
scroll to position [106, 0]
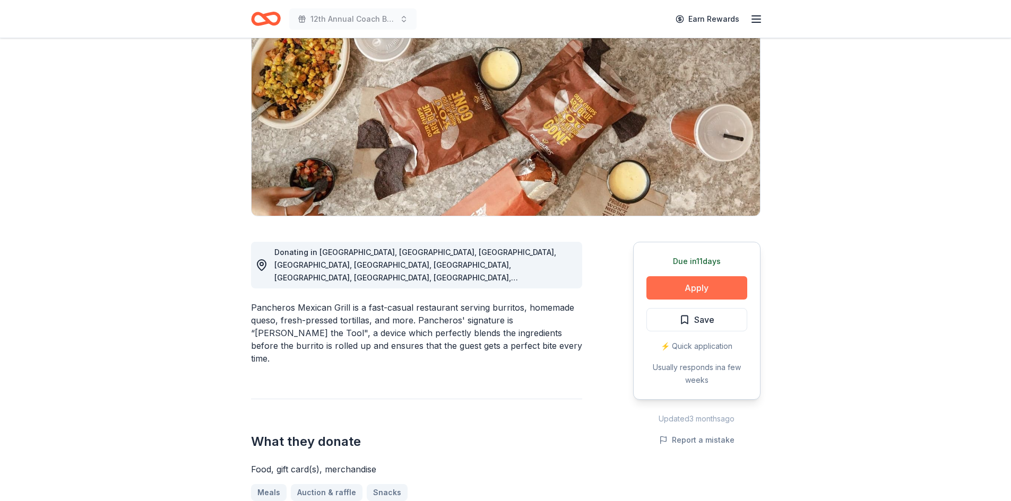
click at [693, 285] on button "Apply" at bounding box center [696, 287] width 101 height 23
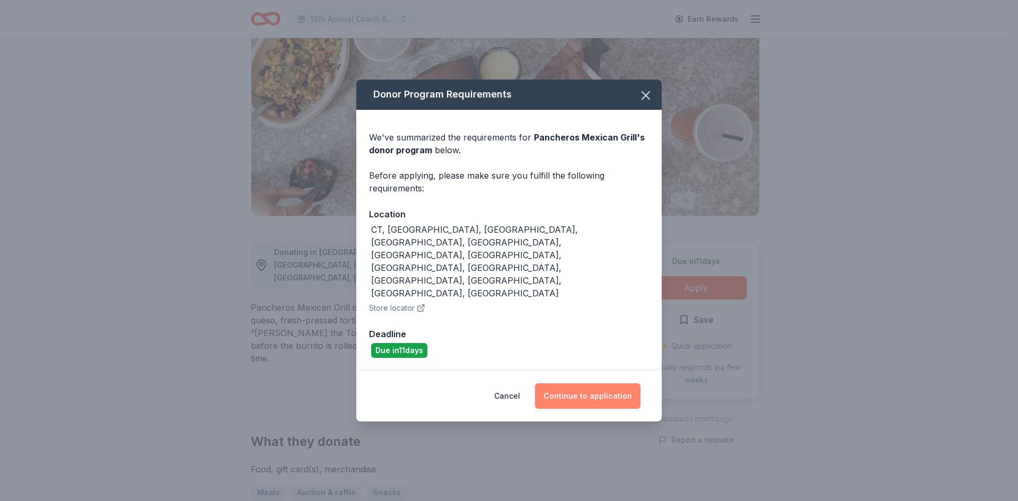
click at [556, 384] on button "Continue to application" at bounding box center [588, 396] width 106 height 25
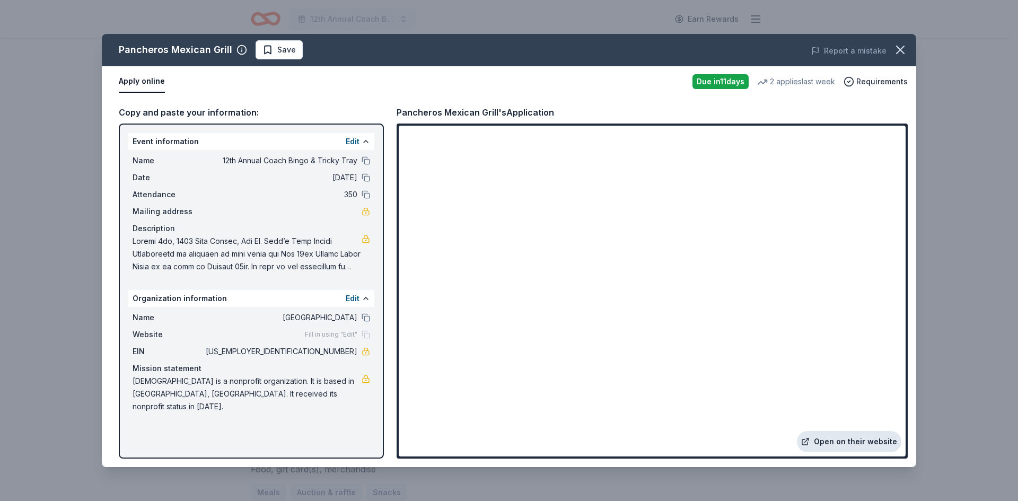
click at [865, 438] on link "Open on their website" at bounding box center [849, 441] width 105 height 21
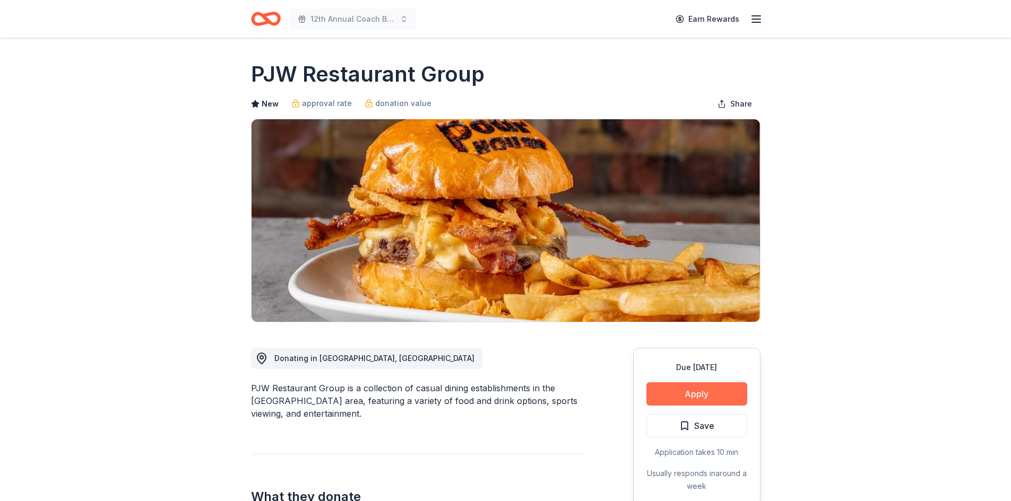
click at [709, 390] on button "Apply" at bounding box center [696, 393] width 101 height 23
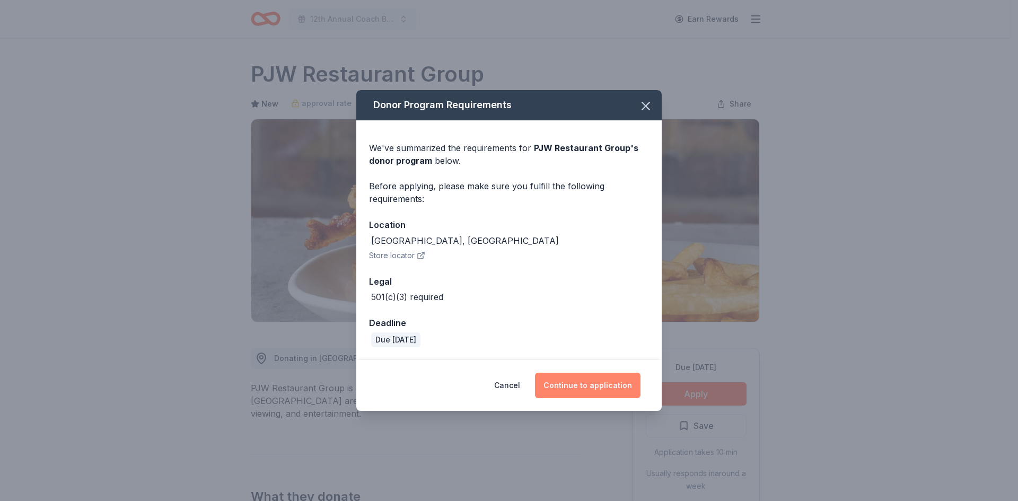
click at [556, 381] on button "Continue to application" at bounding box center [588, 385] width 106 height 25
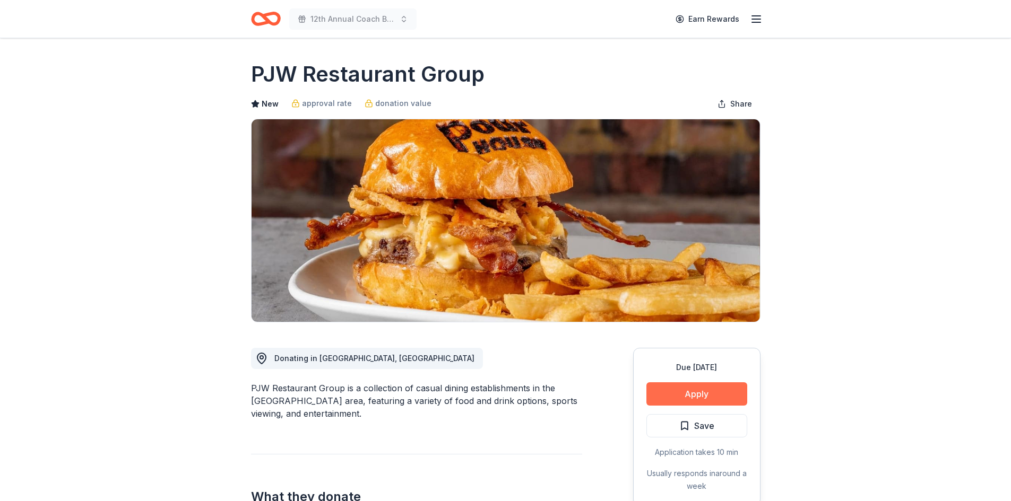
click at [719, 387] on button "Apply" at bounding box center [696, 393] width 101 height 23
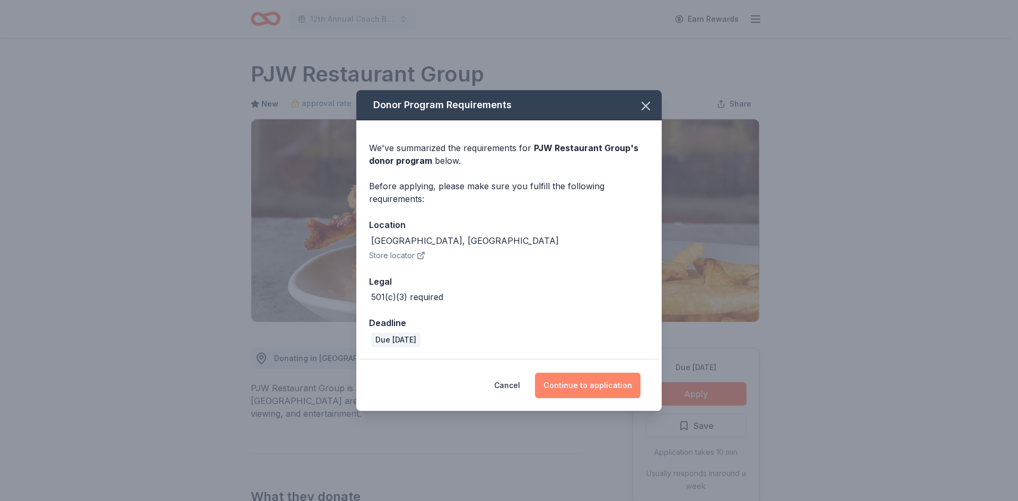
click at [559, 382] on button "Continue to application" at bounding box center [588, 385] width 106 height 25
